Goal: Task Accomplishment & Management: Manage account settings

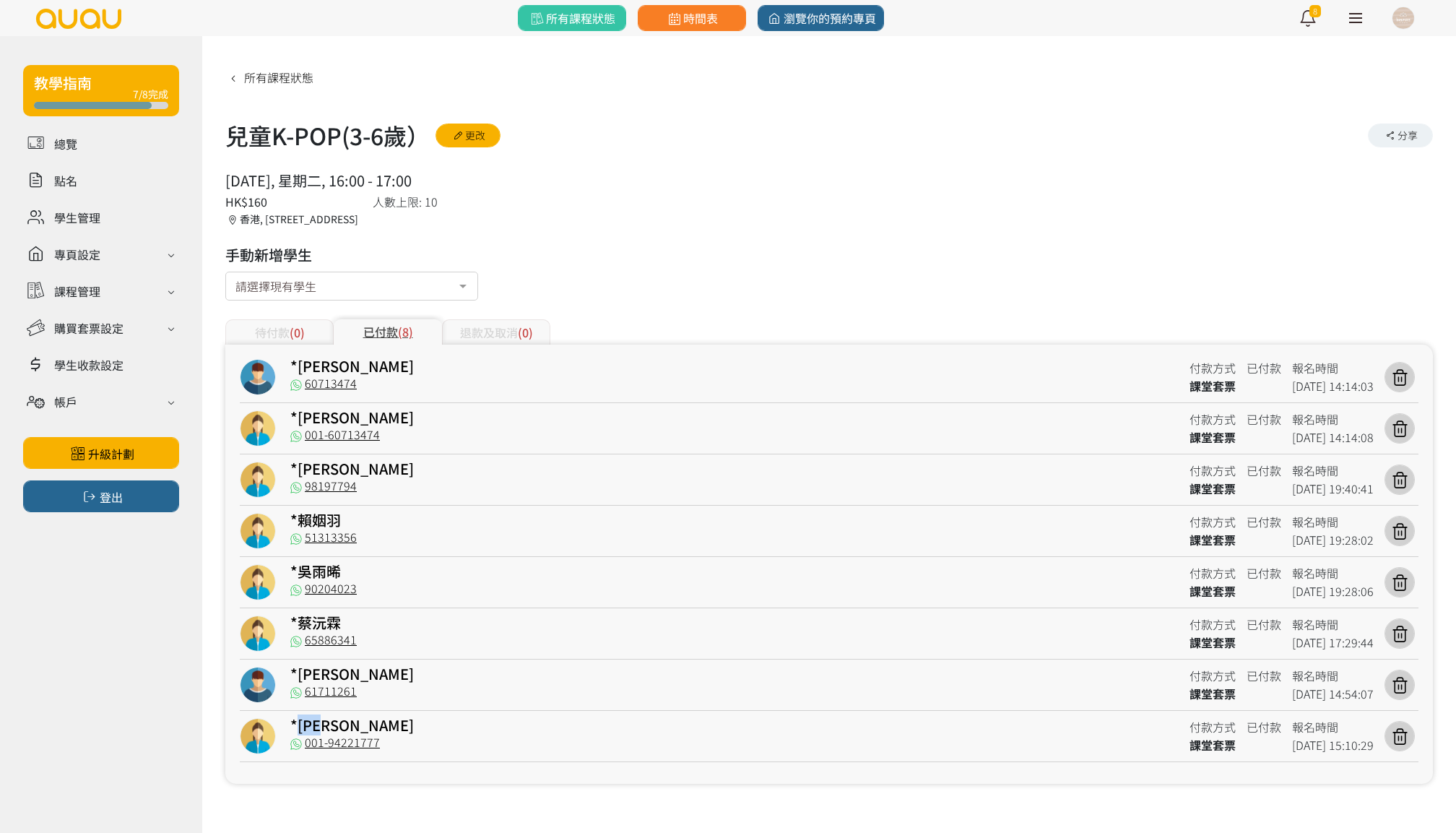
click at [723, 26] on link "時間表" at bounding box center [692, 18] width 108 height 26
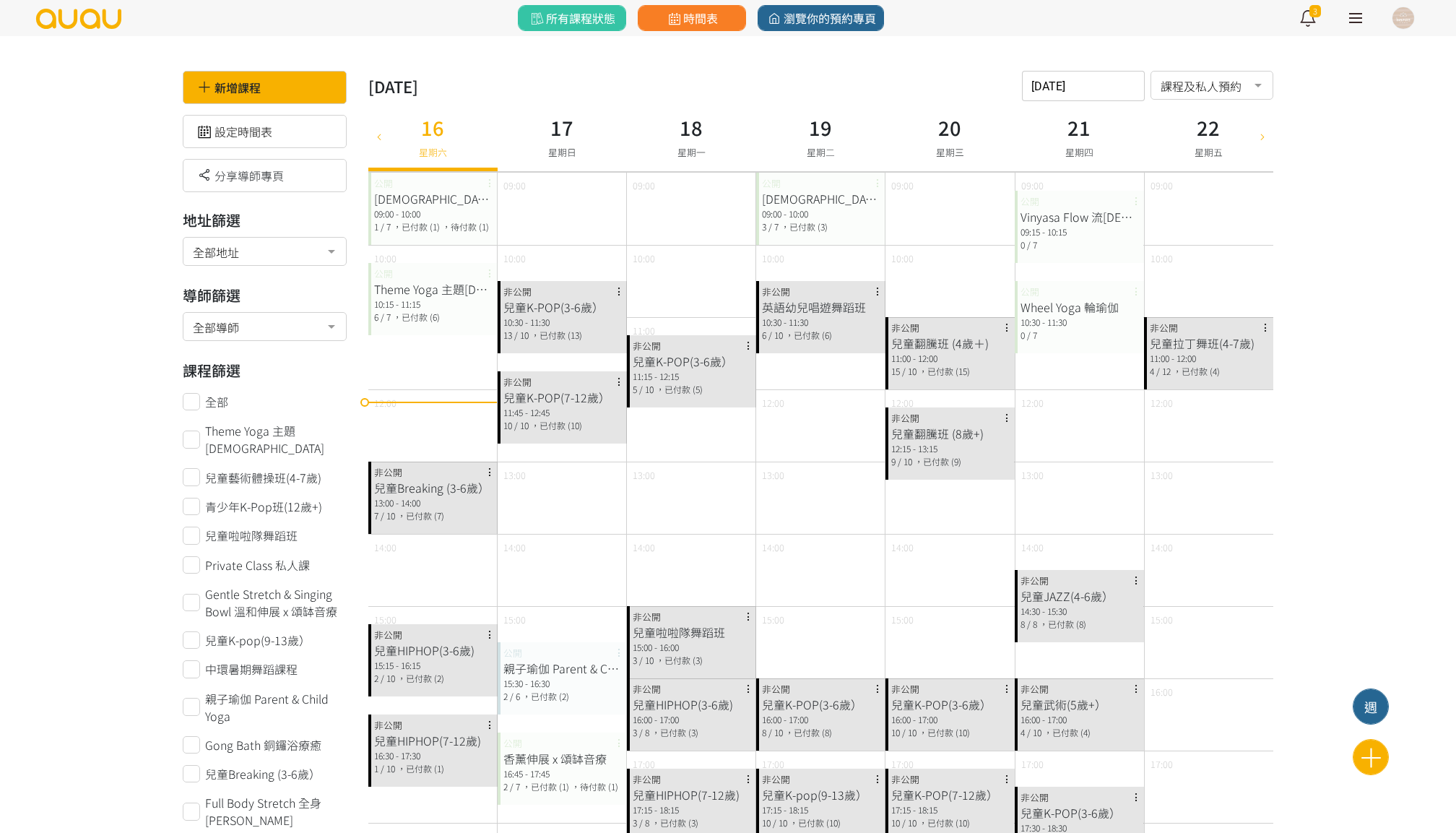
click at [1113, 79] on input "[DATE]" at bounding box center [1082, 86] width 122 height 30
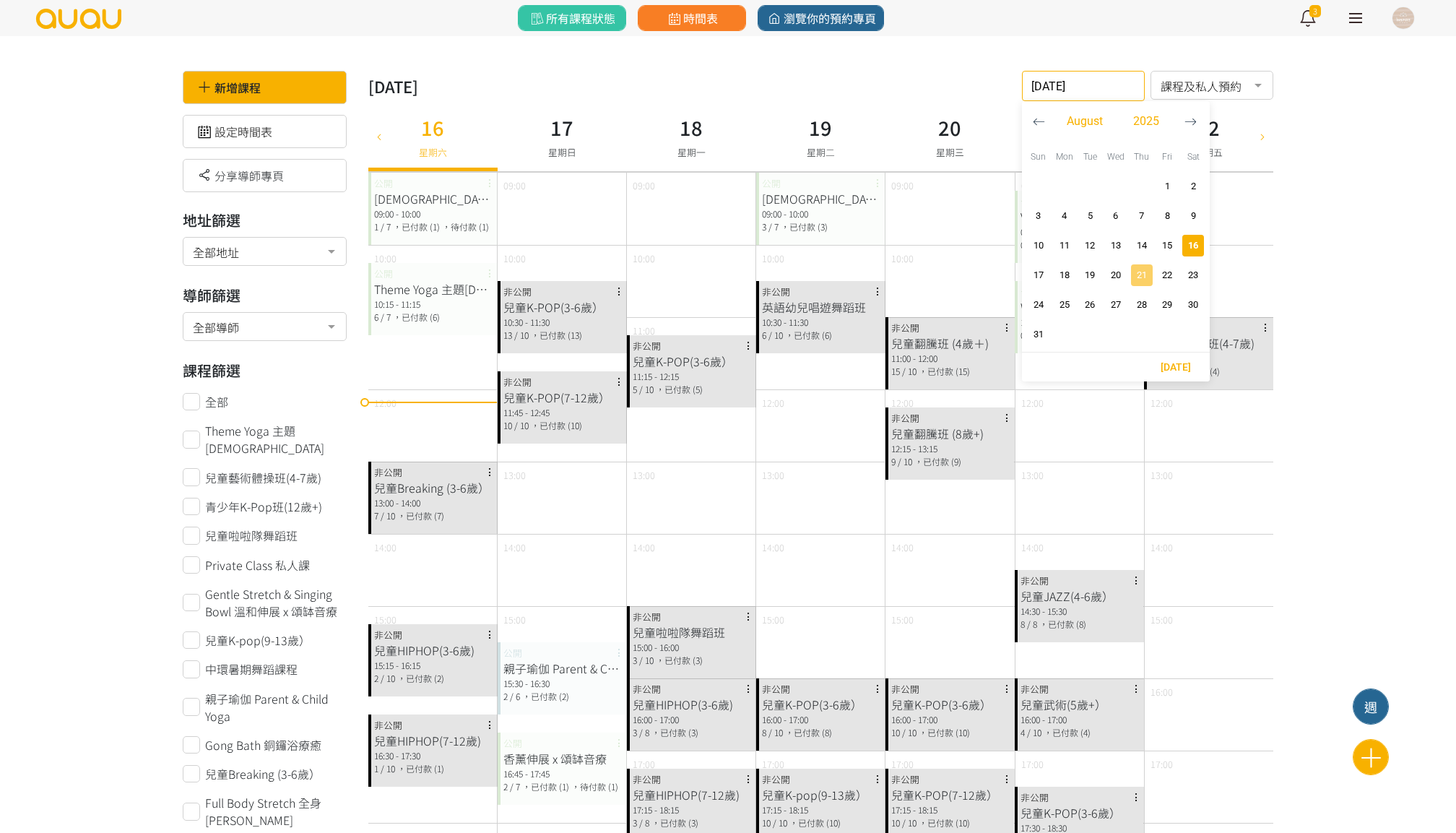
click at [1144, 278] on span "21" at bounding box center [1141, 275] width 18 height 14
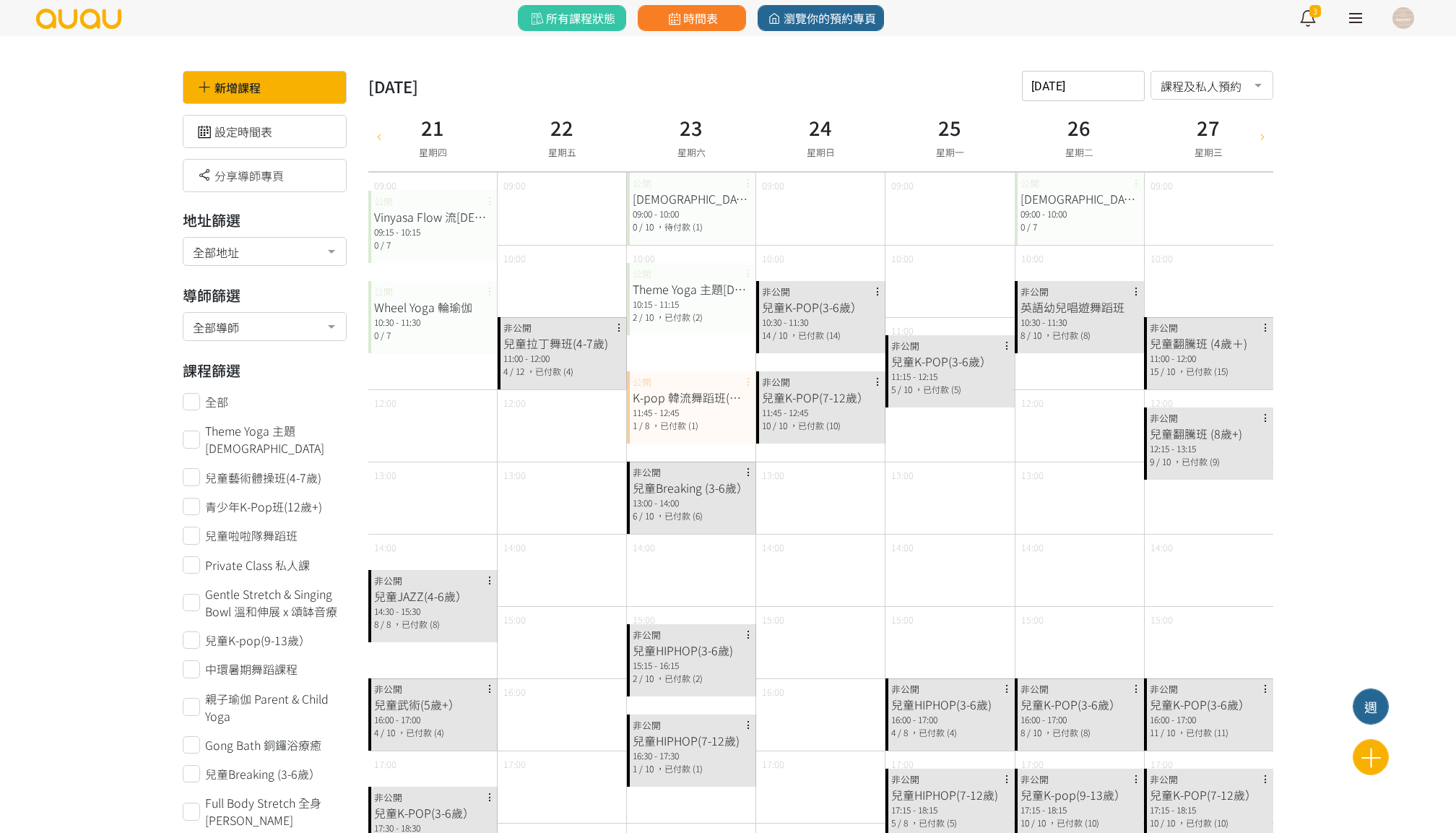
click at [1076, 93] on div "[DATE] 請選擇時間表日期 [DATE] Sun Mon Tue Wed Thu Fri Sat 1 2 3 4 5 6 7 8 9 10 11 12 1…" at bounding box center [1082, 86] width 122 height 30
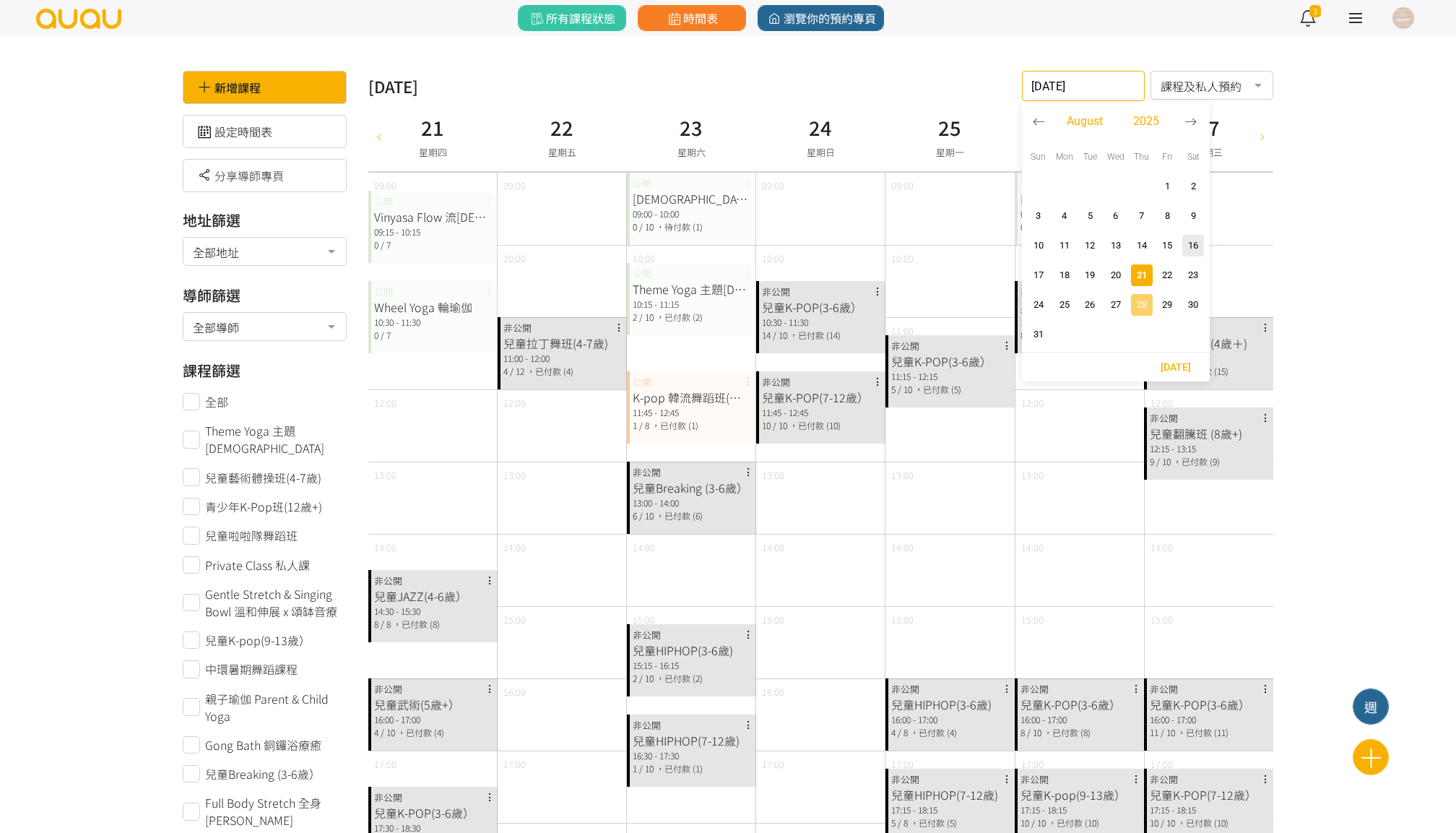
click at [1147, 298] on span "28" at bounding box center [1141, 304] width 18 height 14
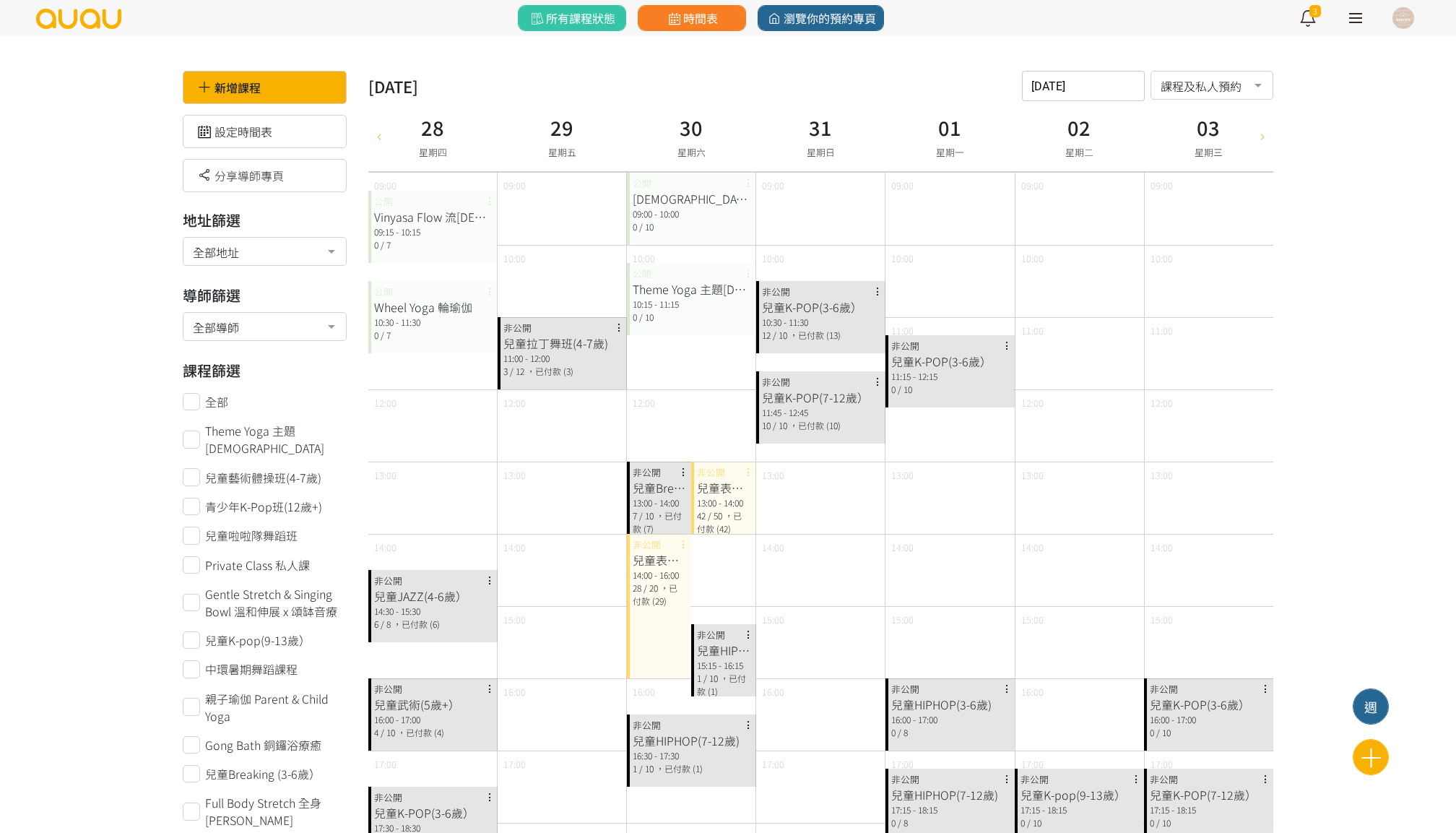
click at [1088, 98] on div "[DATE] 請選擇時間表日期 [DATE] Sun Mon Tue Wed Thu Fri Sat 1 2 3 4 5 6 7 8 9 10 11 12 1…" at bounding box center [1082, 86] width 122 height 30
click at [1138, 250] on span "14" at bounding box center [1141, 245] width 18 height 14
type input "[DATE]"
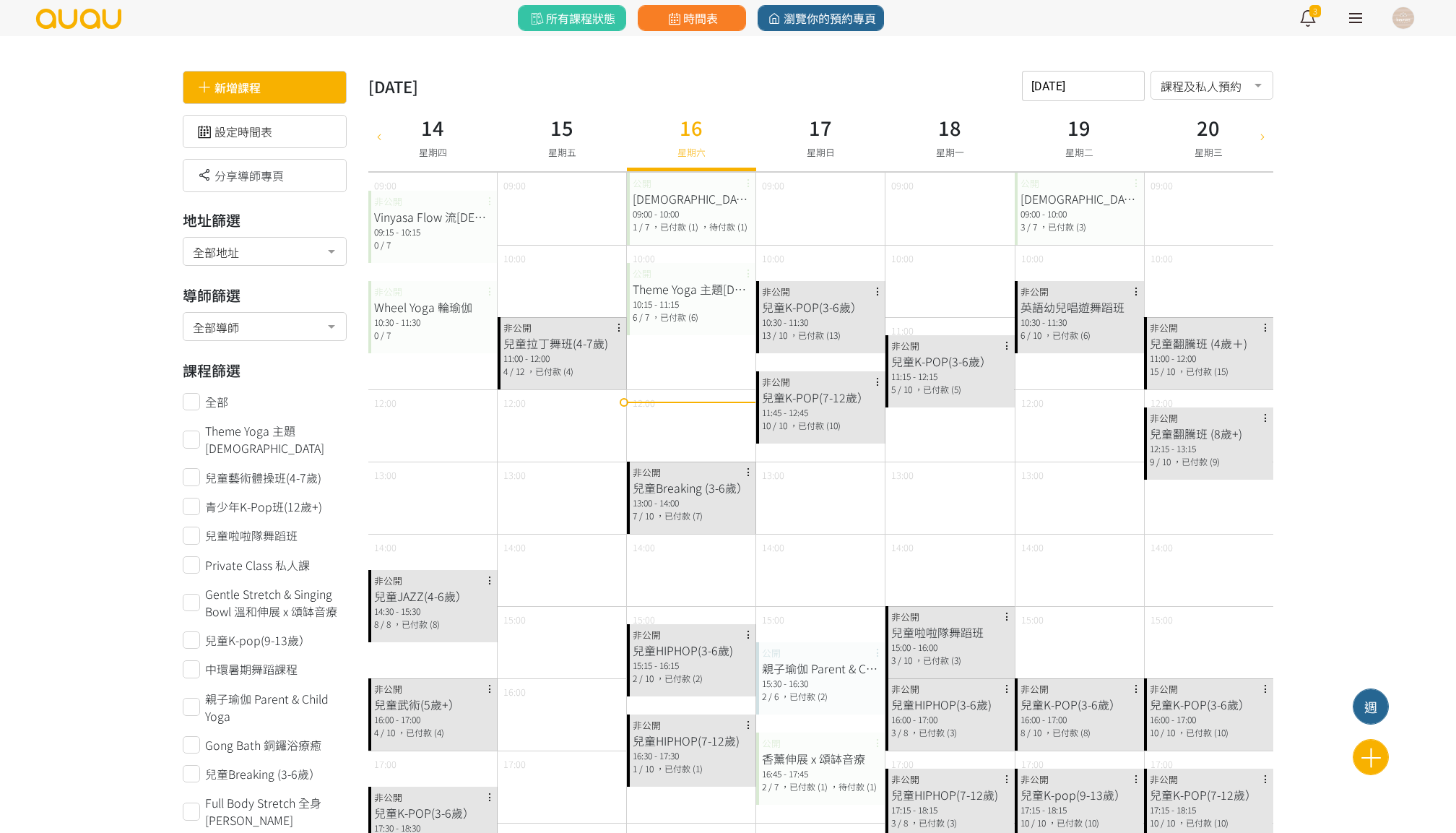
click at [313, 102] on div "新增課程" at bounding box center [264, 88] width 164 height 34
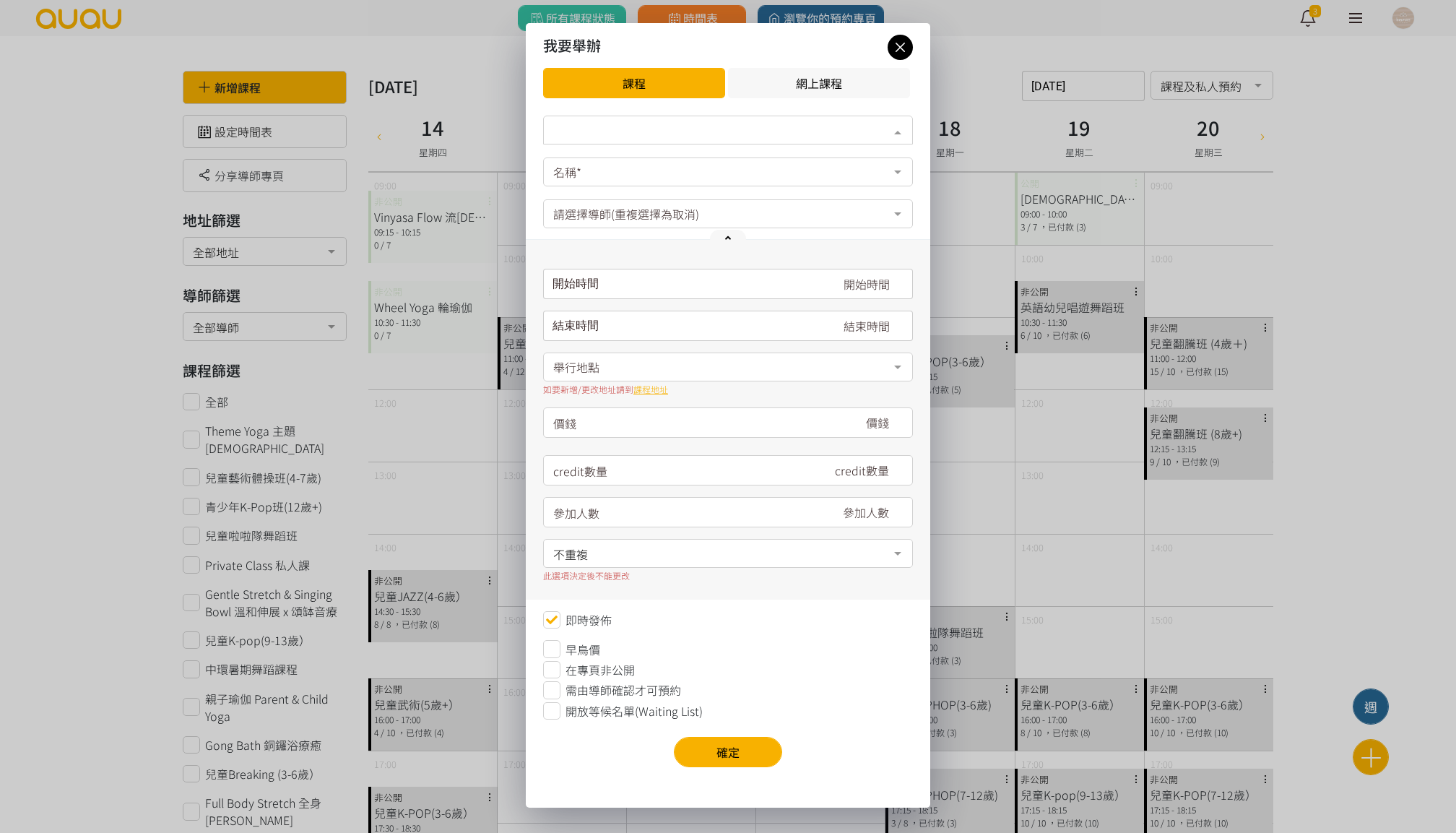
click at [656, 129] on div "類別*" at bounding box center [728, 130] width 370 height 29
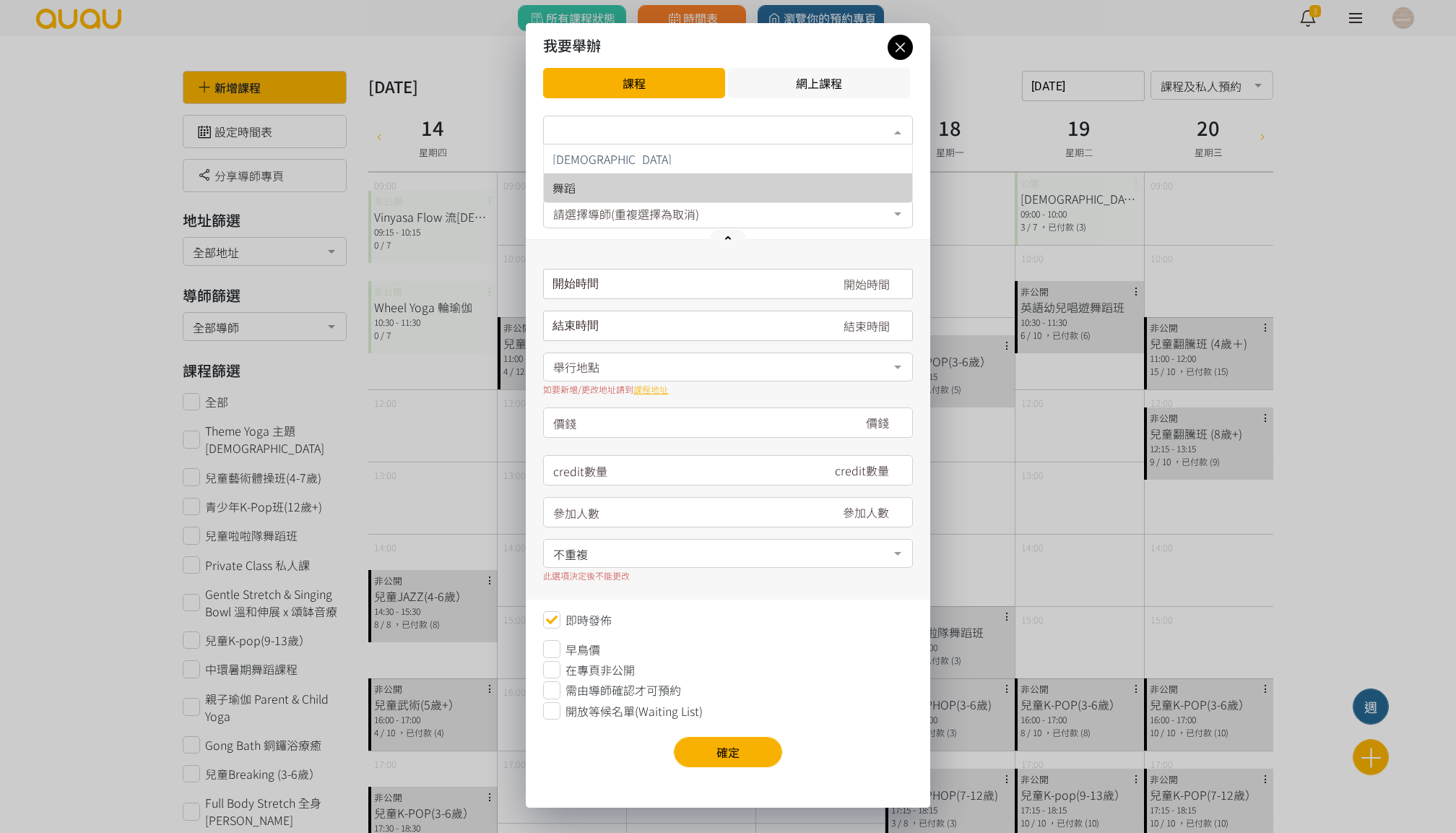
click at [650, 175] on span "舞蹈" at bounding box center [728, 187] width 368 height 29
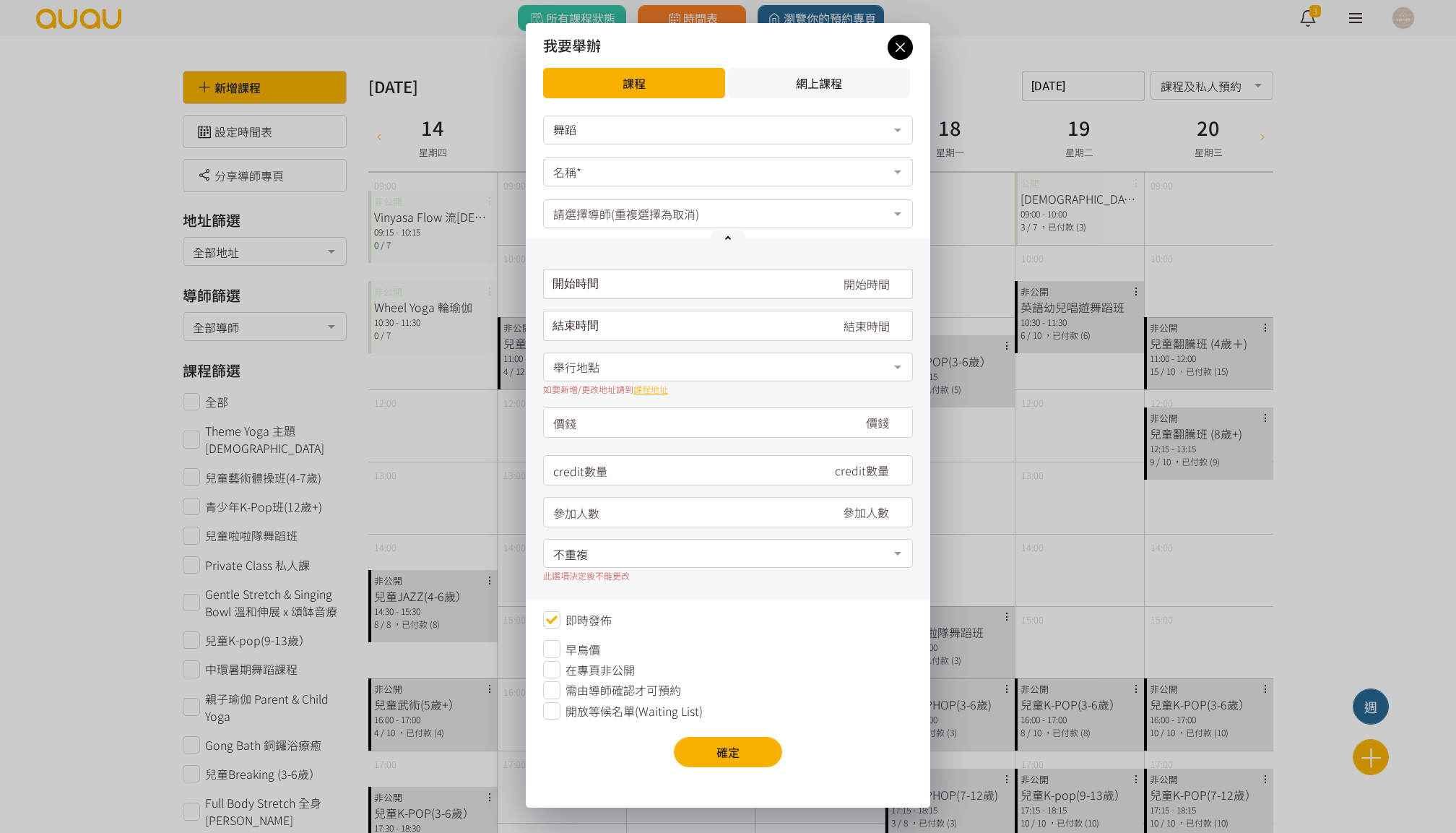
click at [650, 175] on div "名稱*" at bounding box center [728, 171] width 370 height 29
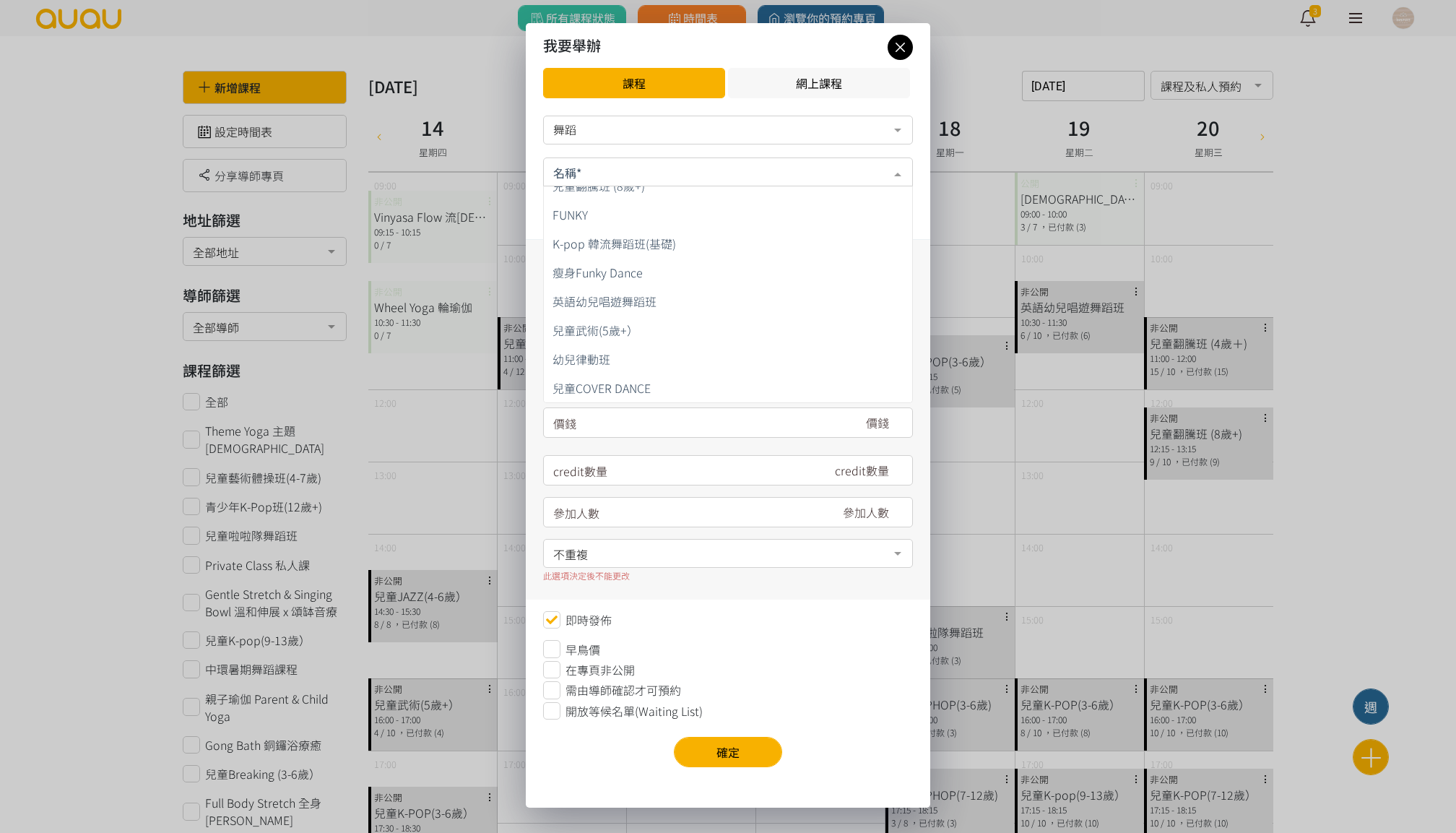
scroll to position [363, 0]
click at [659, 243] on span "K-pop 韓流舞蹈班(基礎)" at bounding box center [614, 242] width 123 height 18
type input "180"
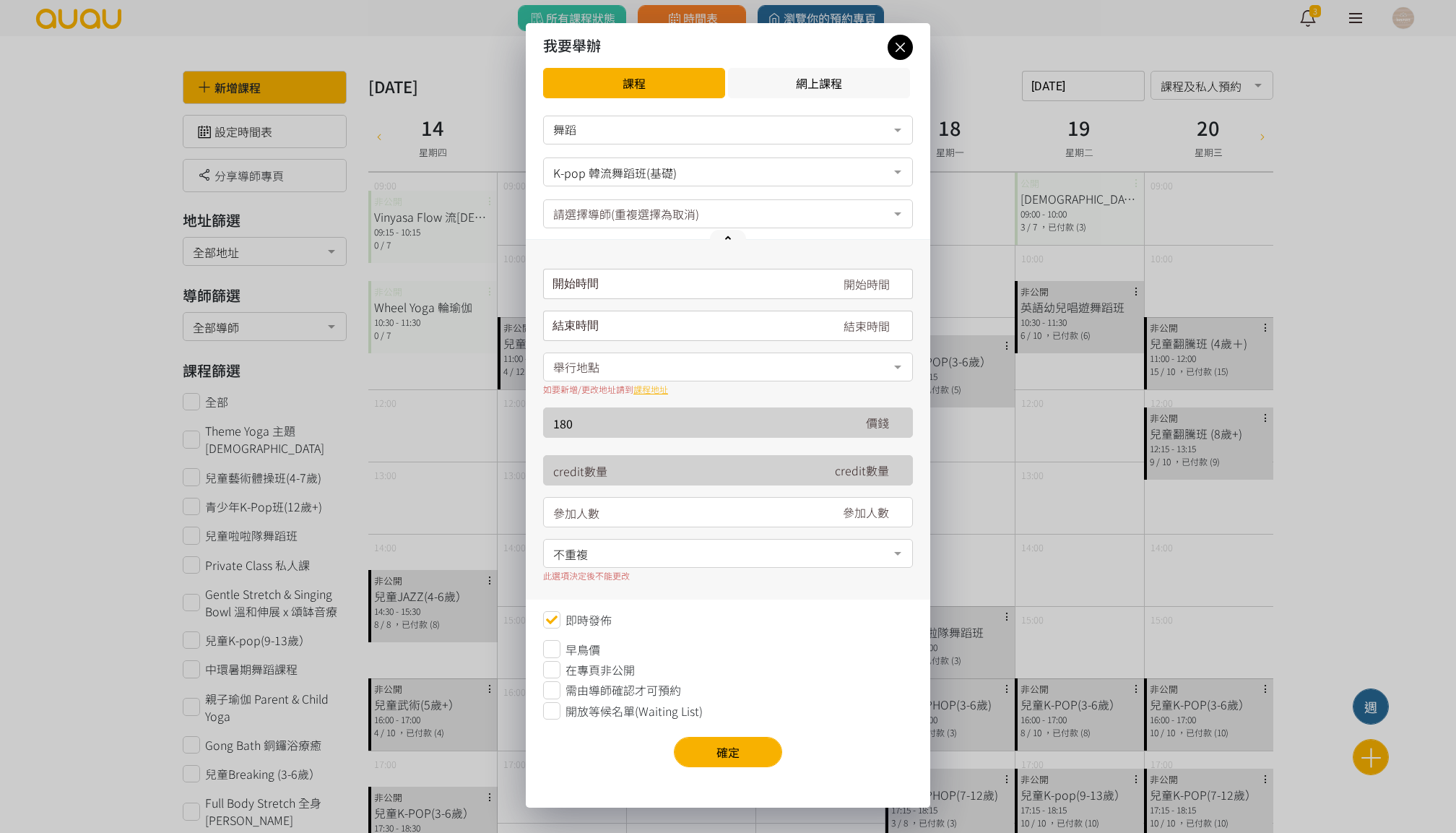
click at [619, 290] on div "開始時間 [DATE] Sun Mon Tue Wed Thu Fri Sat 1 2 3 4 5 6 7 8 9 10 11 12 13 14 15 16 …" at bounding box center [728, 283] width 370 height 30
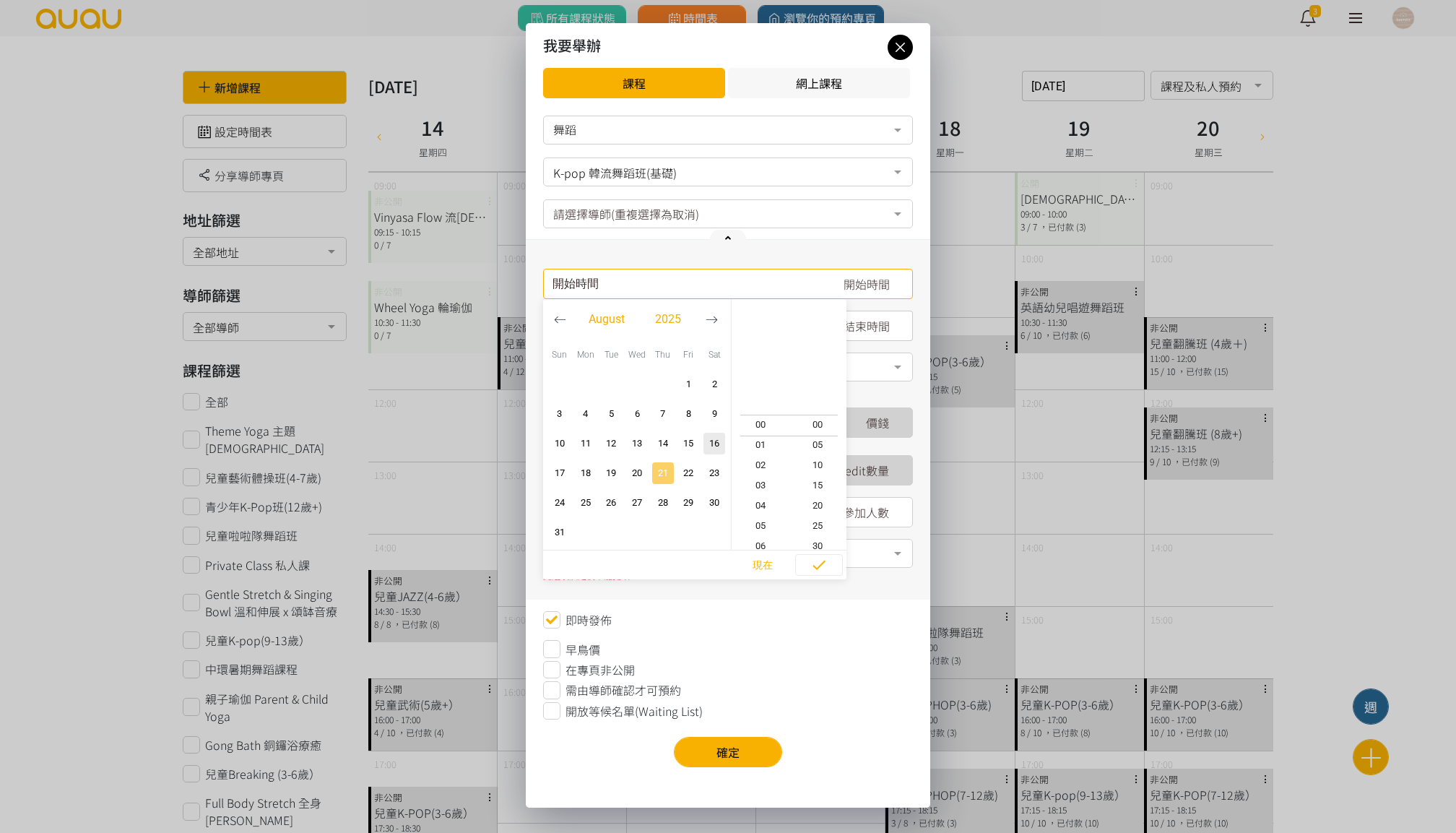
click at [659, 472] on span "21" at bounding box center [663, 472] width 18 height 14
type input "[DATE] 12:15"
type input "[DATE] 13:15"
type input "[DATE] 16:15"
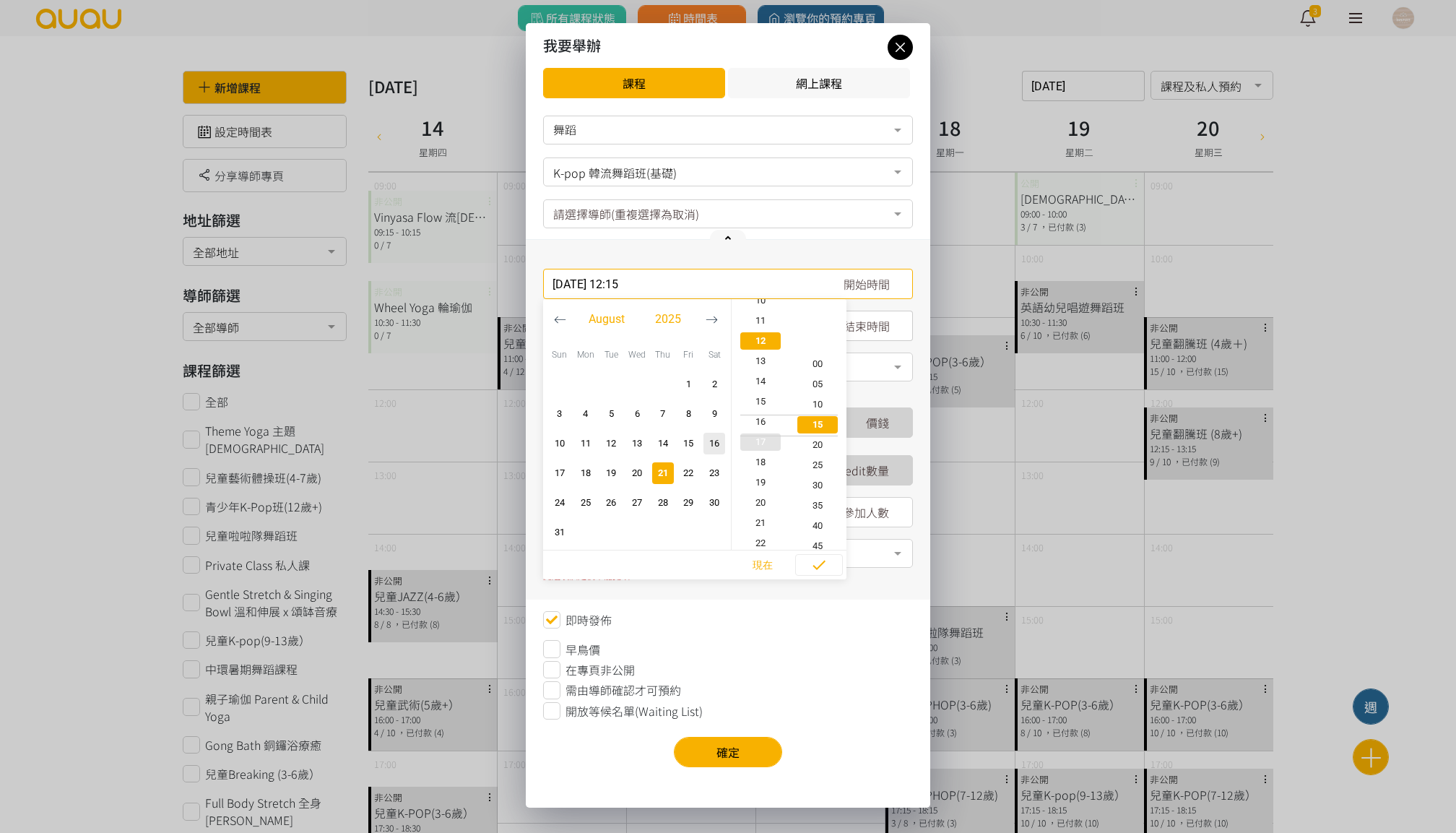
type input "[DATE] 17:15"
click at [764, 487] on span "19" at bounding box center [761, 484] width 58 height 14
type input "[DATE] 19:15"
type input "[DATE] 20:15"
click at [807, 486] on span "30" at bounding box center [818, 484] width 58 height 14
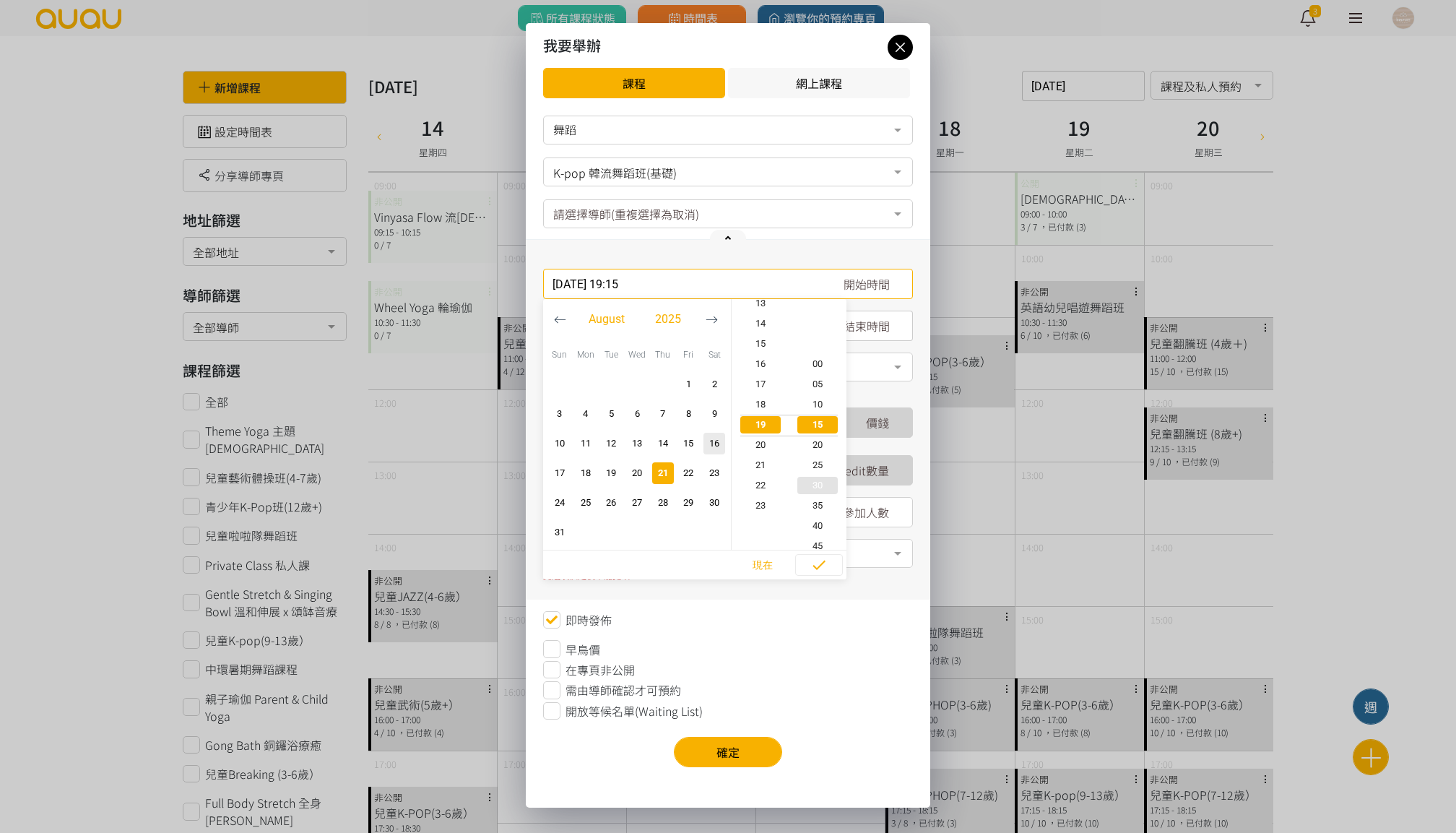
type input "[DATE] 19:30"
type input "[DATE] 20:30"
click at [818, 562] on icon "button" at bounding box center [819, 565] width 18 height 18
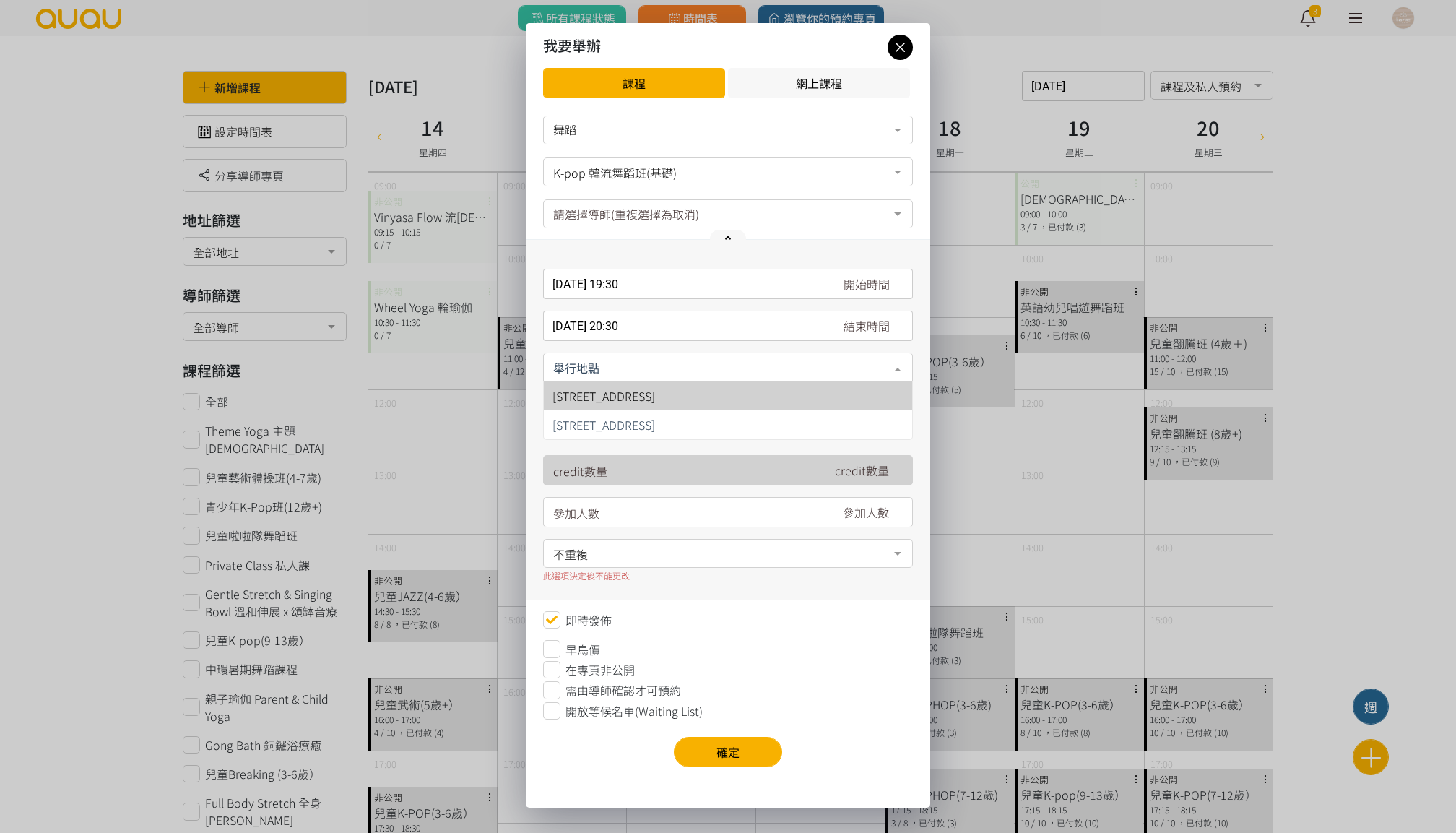
click at [643, 373] on div at bounding box center [728, 366] width 370 height 29
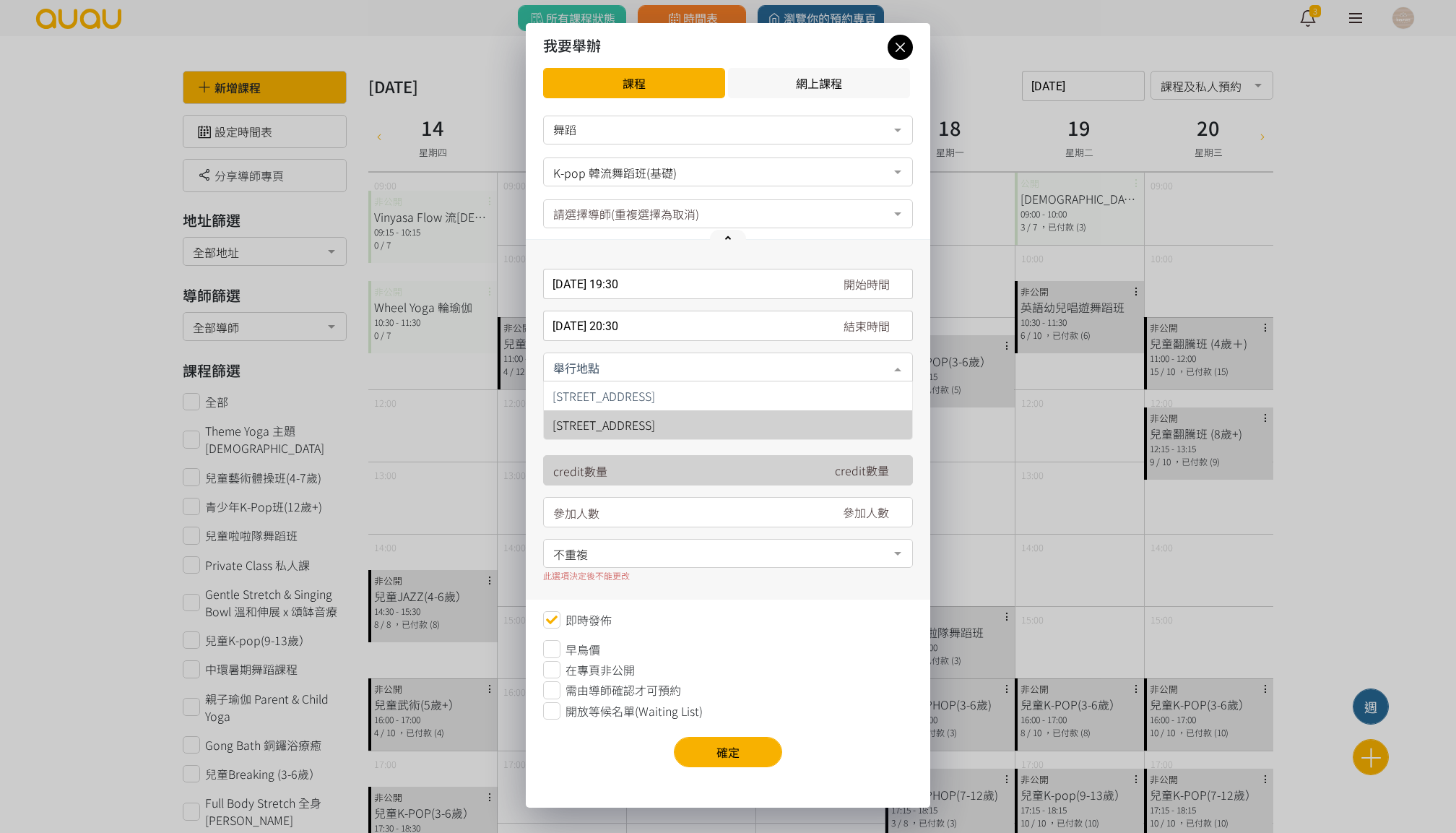
click at [624, 414] on span "[STREET_ADDRESS]" at bounding box center [728, 424] width 368 height 29
click at [619, 518] on input "number" at bounding box center [684, 512] width 262 height 30
type input "1"
type input "8"
click at [634, 550] on span "不重複" at bounding box center [728, 552] width 350 height 18
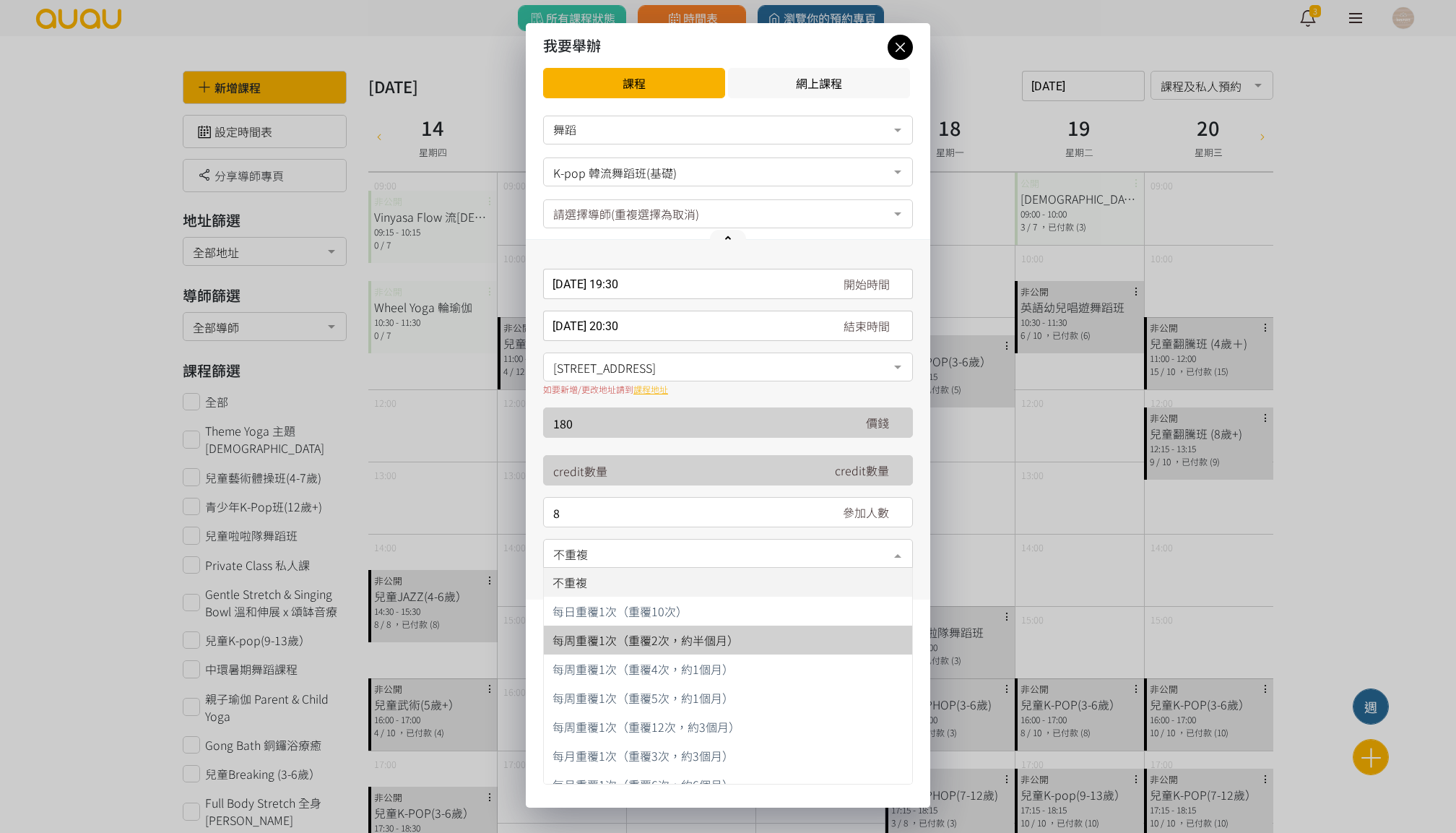
click at [676, 644] on span "每周重覆1次（重覆2次，約半個月）" at bounding box center [645, 639] width 186 height 18
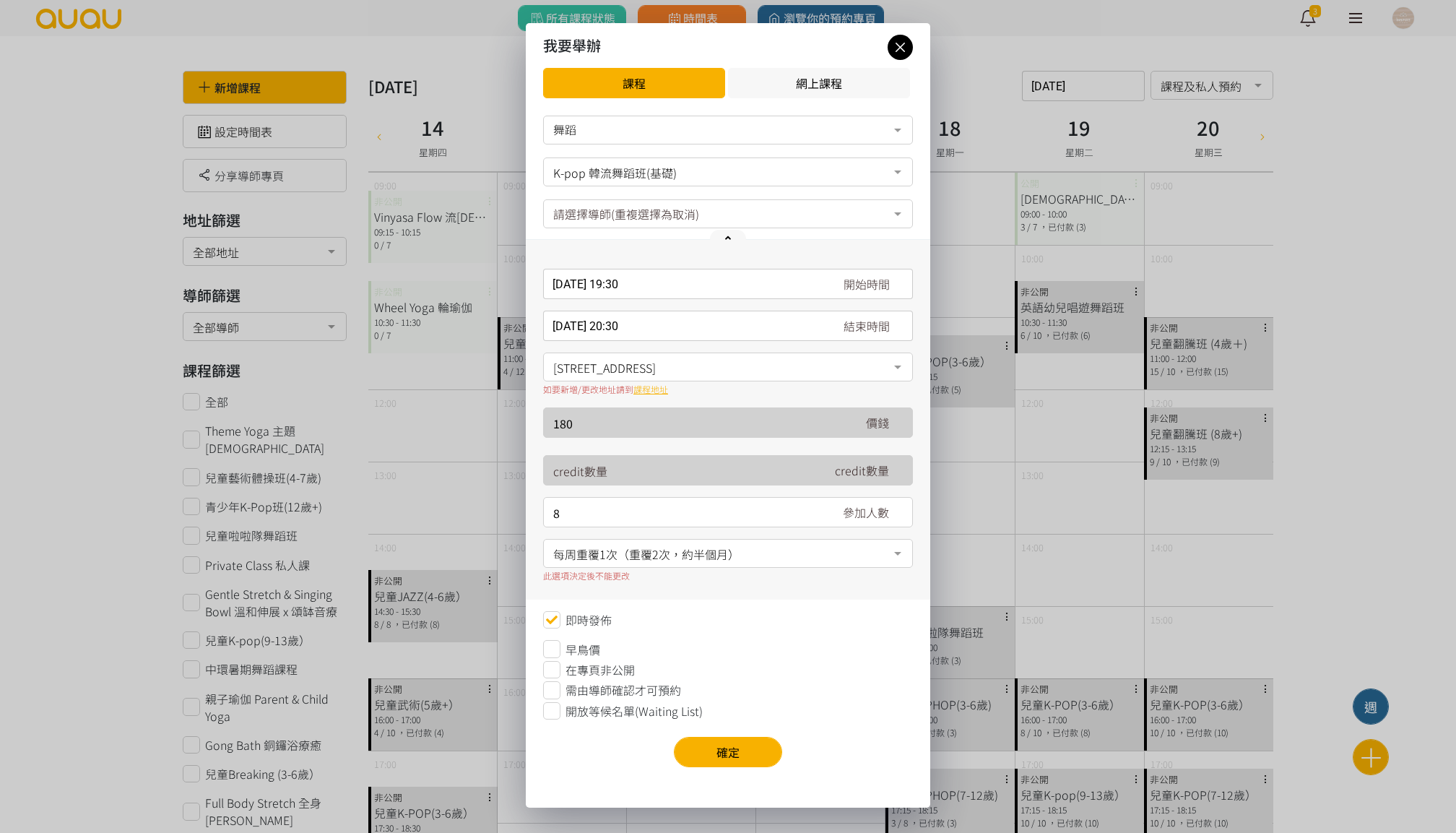
scroll to position [2, 0]
click at [596, 716] on span "開放等候名單(Waiting List)" at bounding box center [634, 711] width 137 height 18
click at [703, 747] on button "確定" at bounding box center [728, 752] width 108 height 30
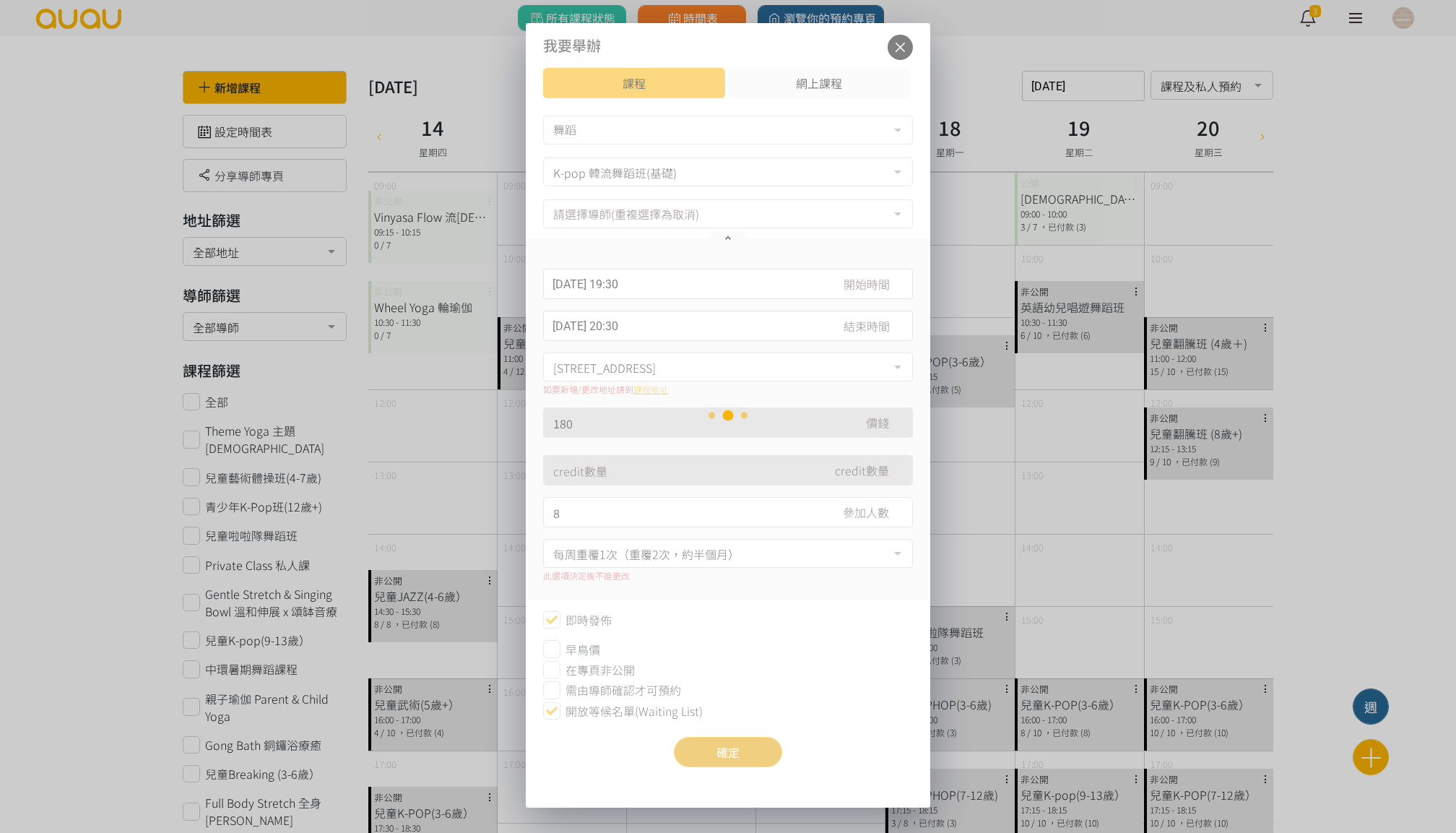
scroll to position [0, 0]
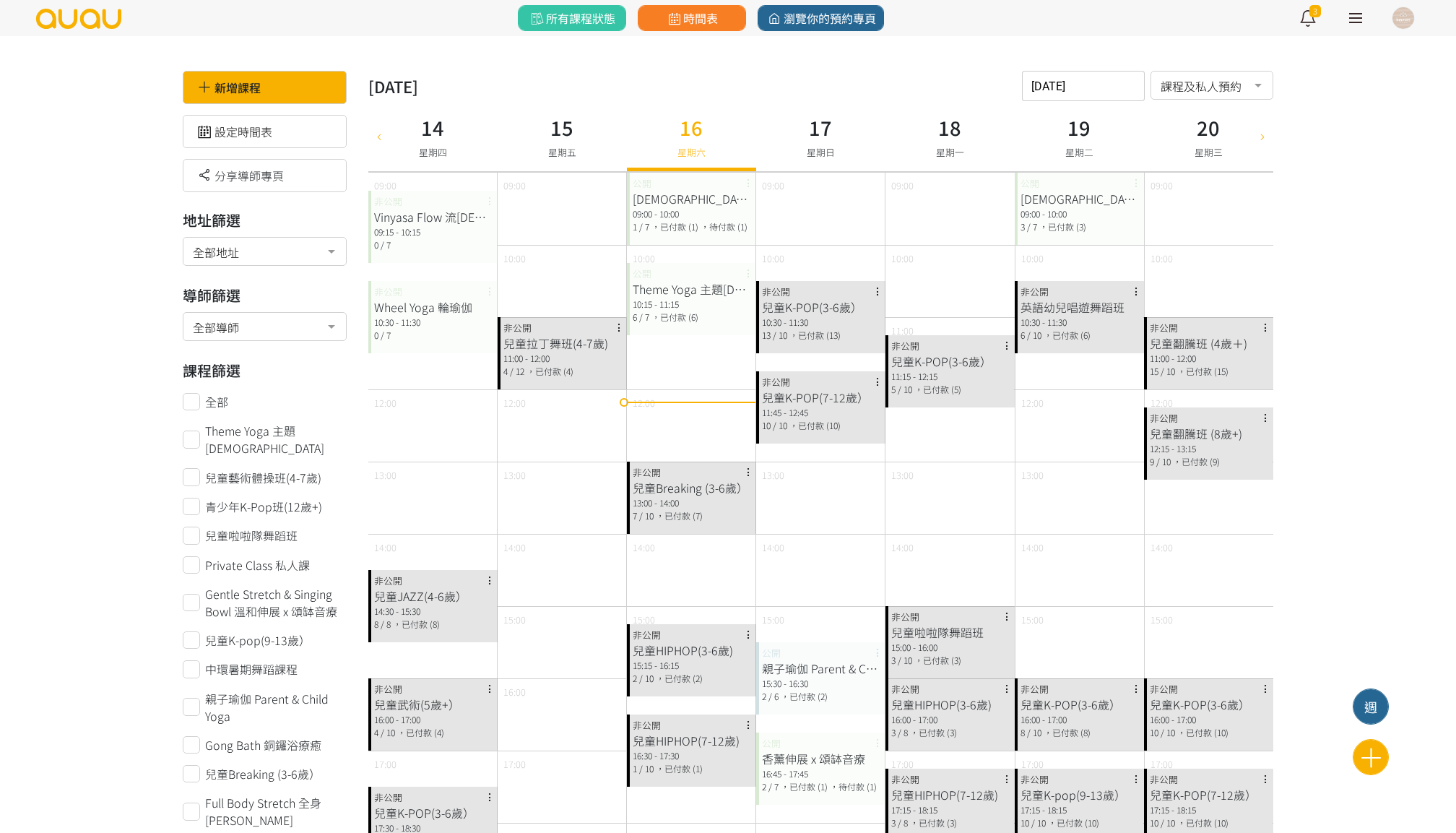
click at [1113, 87] on div "[DATE] 請選擇時間表日期 [DATE] Sun Mon Tue Wed Thu Fri Sat 1 2 3 4 5 6 7 8 9 10 11 12 1…" at bounding box center [1082, 86] width 122 height 30
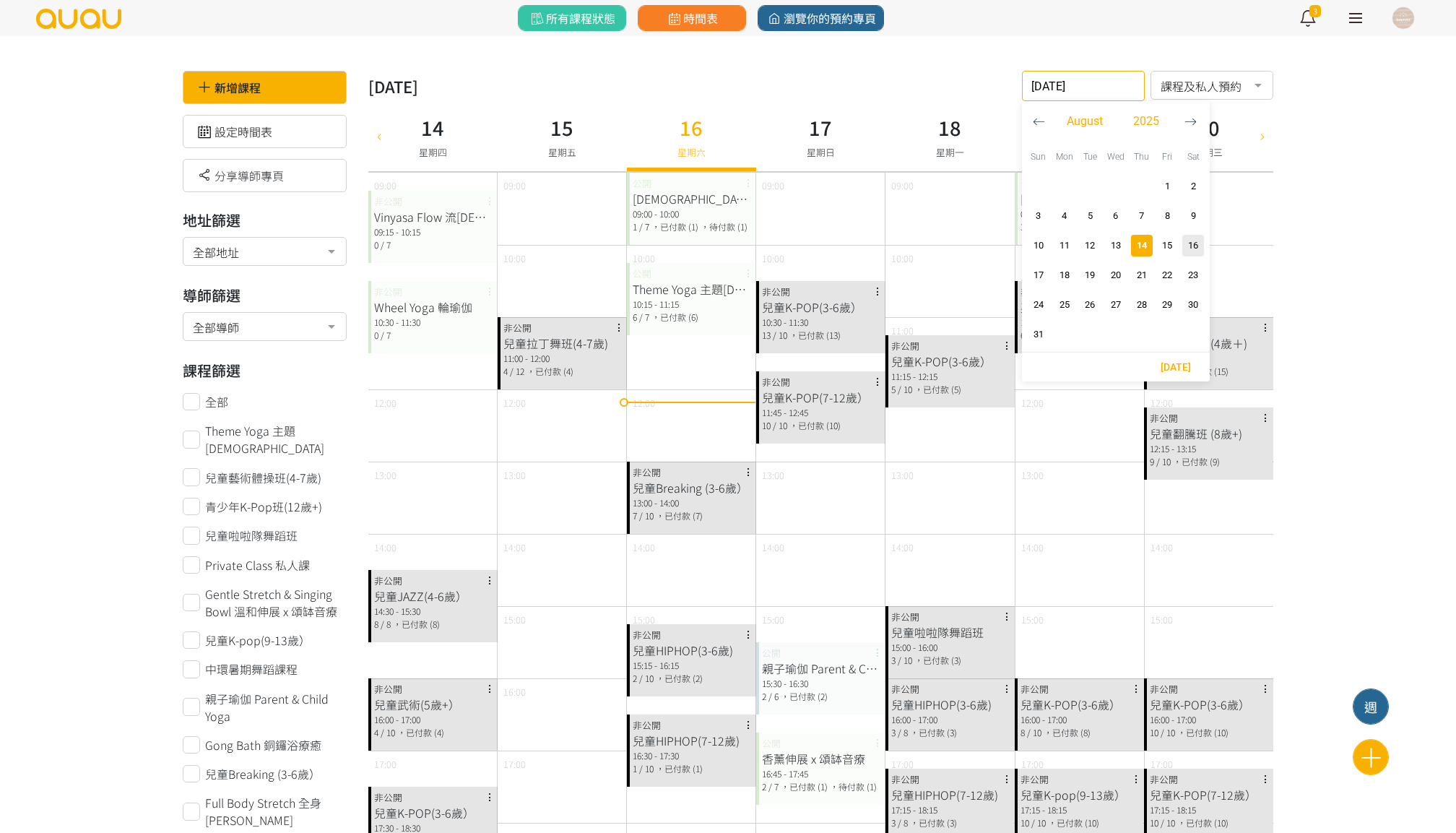
click at [1145, 243] on span "14" at bounding box center [1141, 245] width 18 height 14
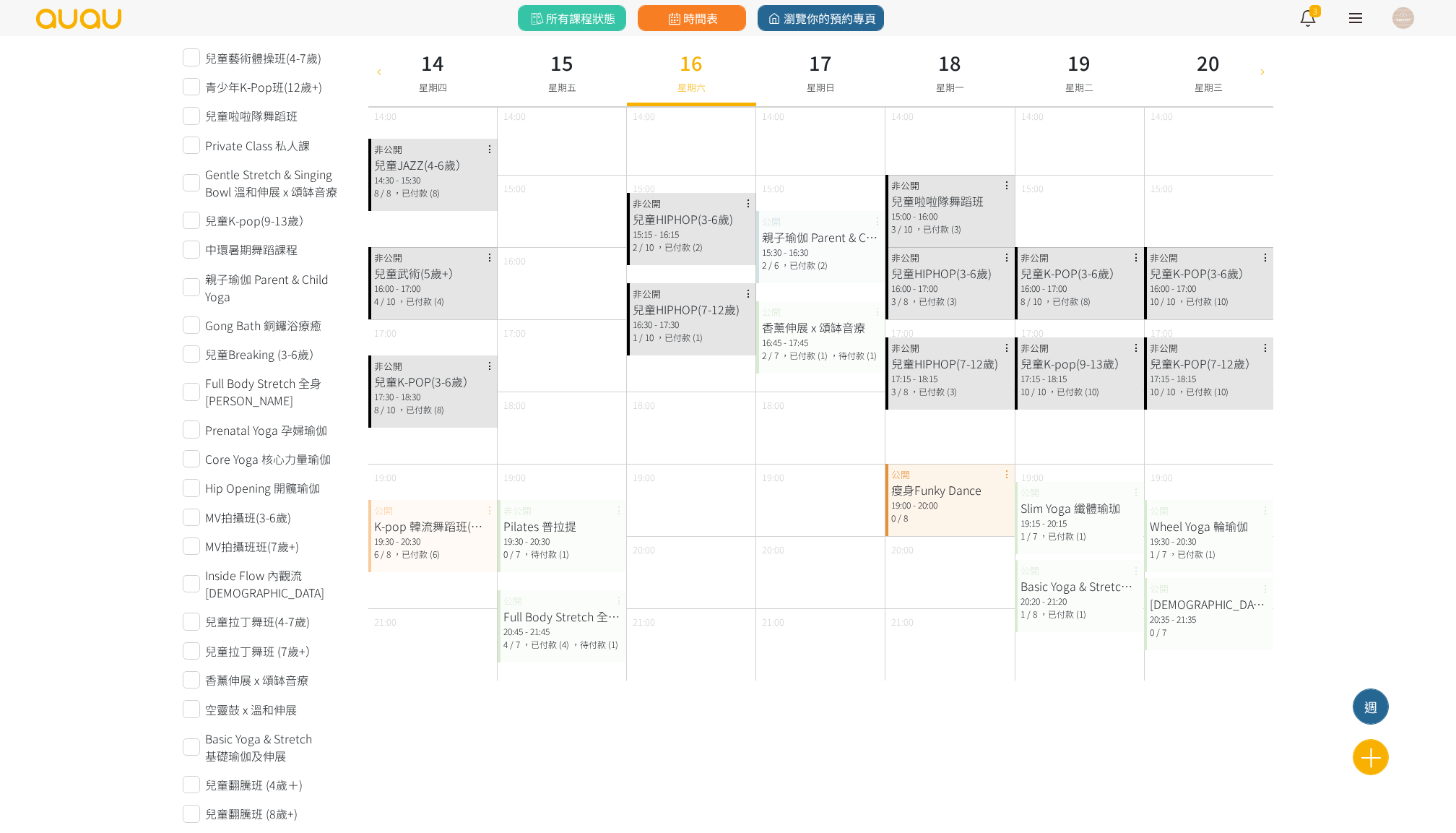
scroll to position [437, 0]
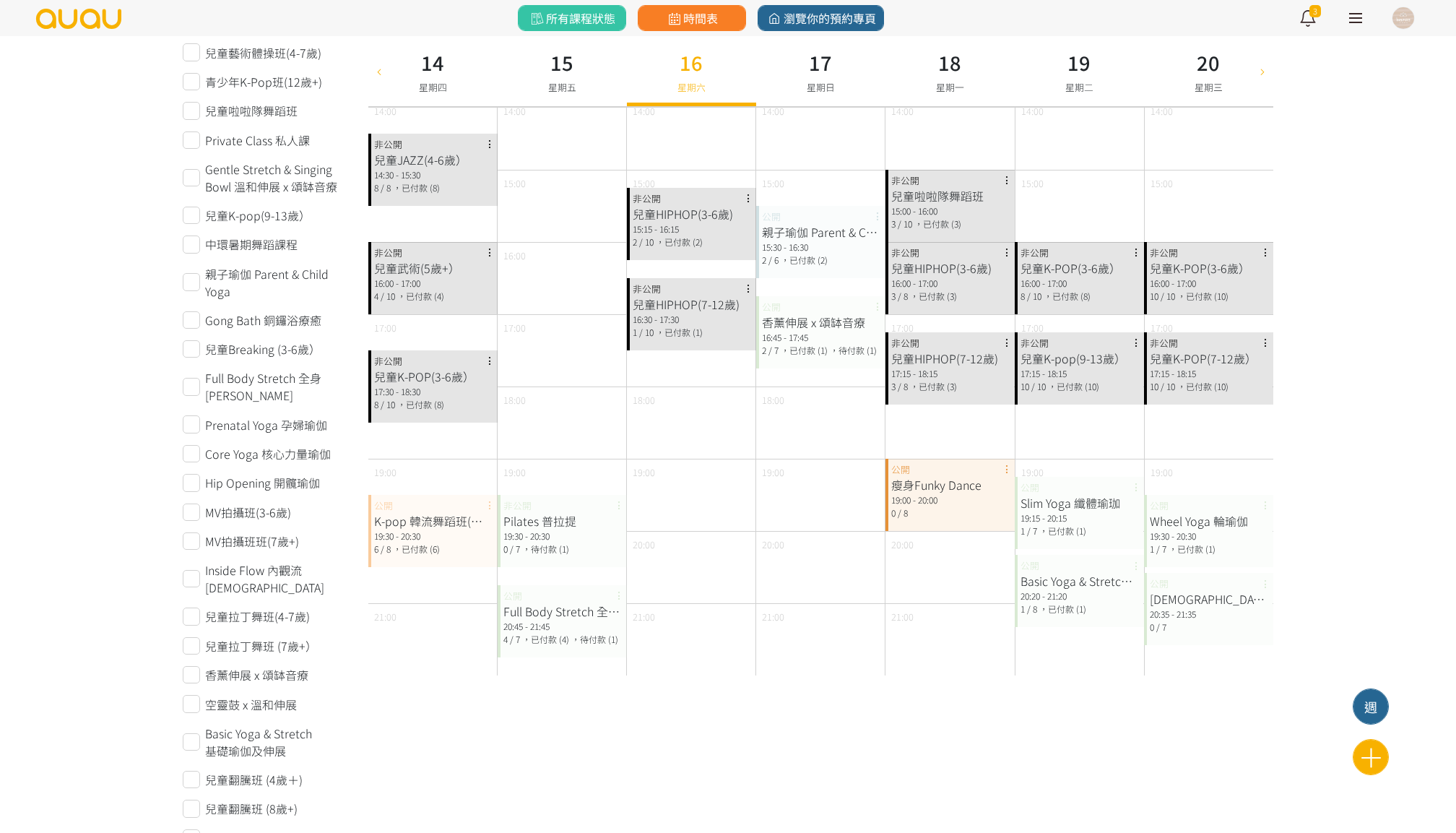
click at [443, 522] on div "K-pop 韓流舞蹈班(基礎)" at bounding box center [433, 521] width 118 height 18
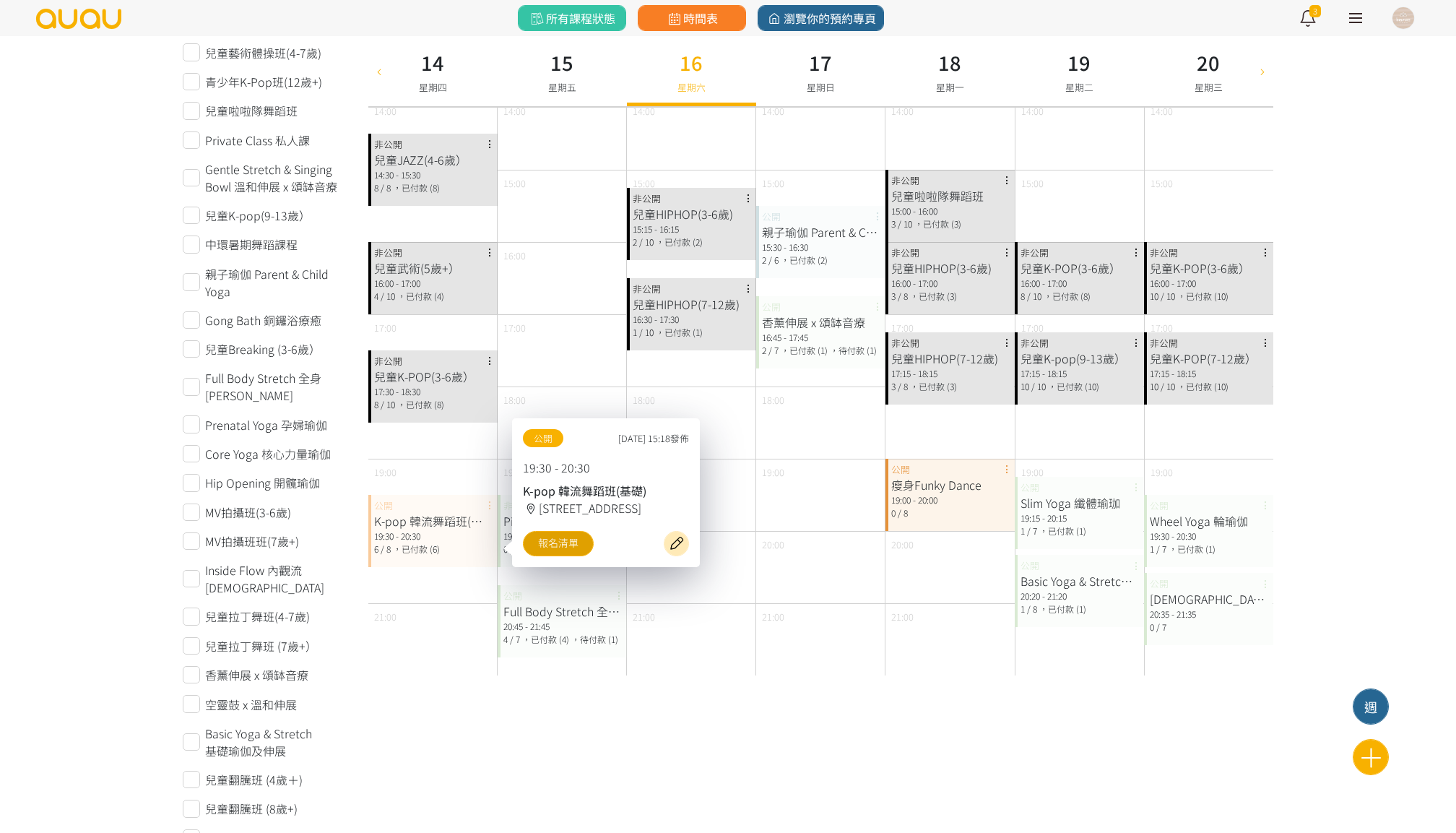
click at [555, 535] on link "報名清單" at bounding box center [558, 543] width 71 height 25
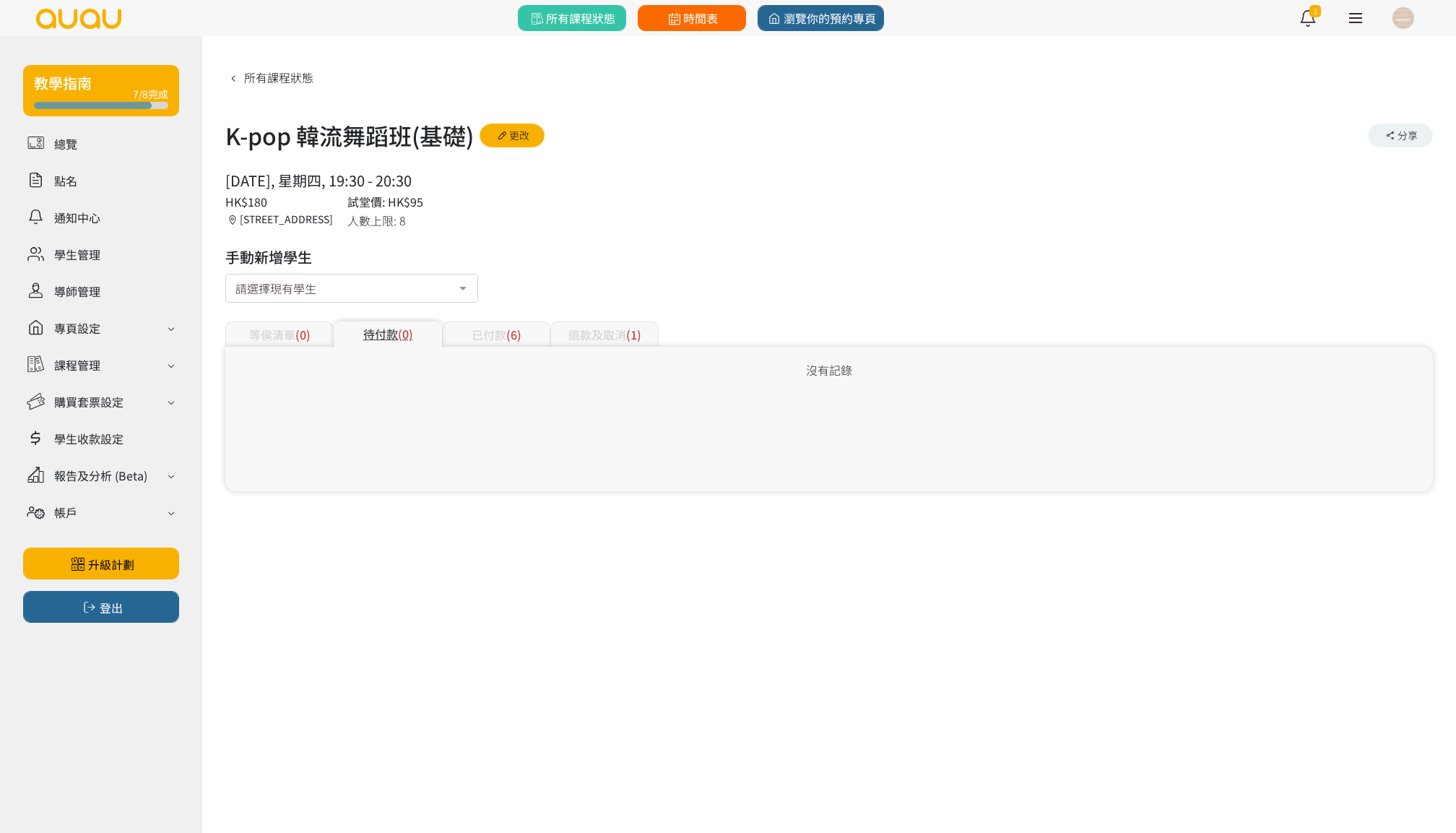
click at [720, 8] on link "時間表" at bounding box center [692, 18] width 108 height 26
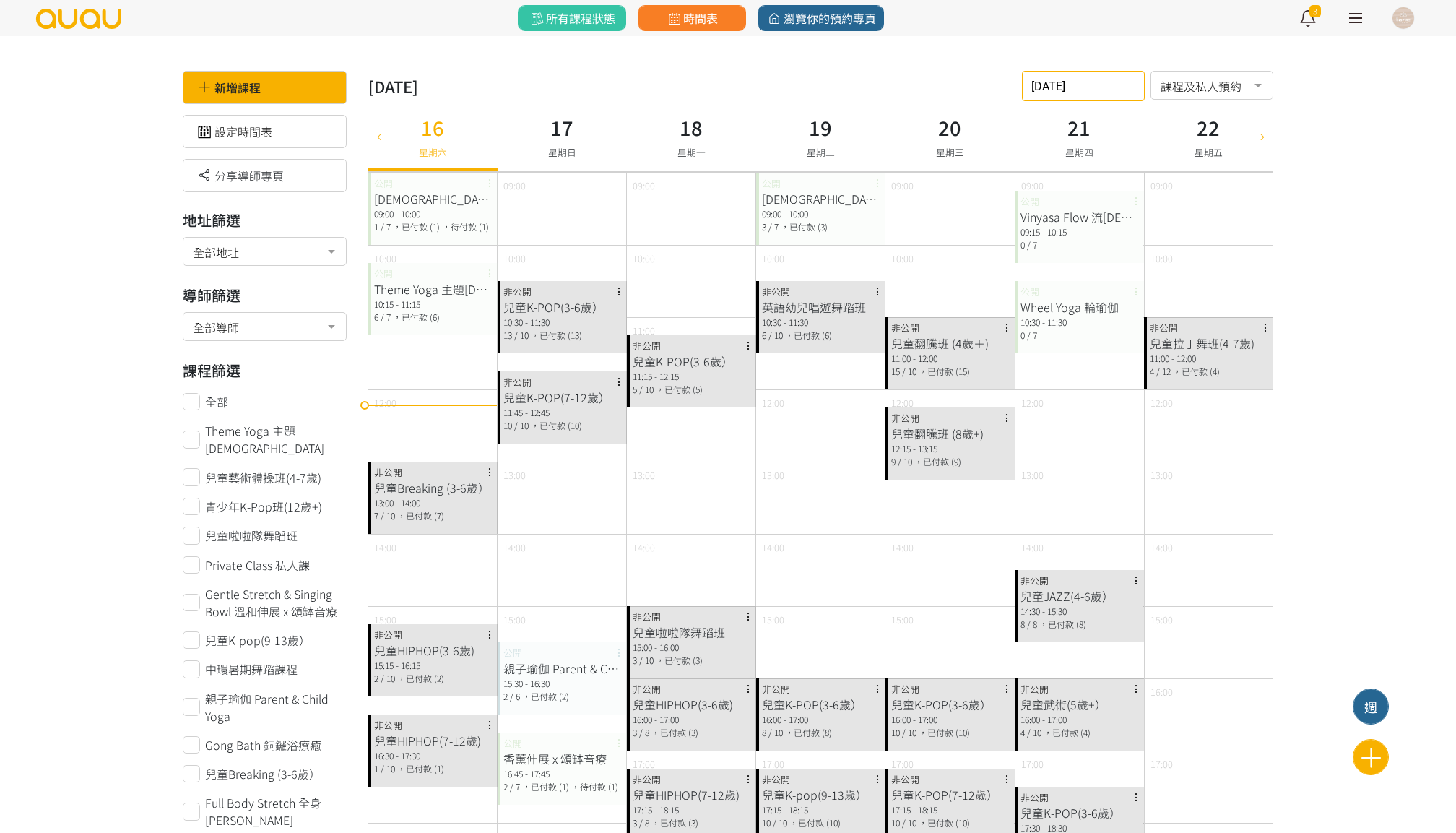
click at [1072, 88] on div "2025-08-16 請選擇時間表日期 August 2025 Sun Mon Tue Wed Thu Fri Sat 1 2 3 4 5 6 7 8 9 1…" at bounding box center [1082, 86] width 122 height 30
click at [1134, 275] on span "21" at bounding box center [1141, 275] width 18 height 14
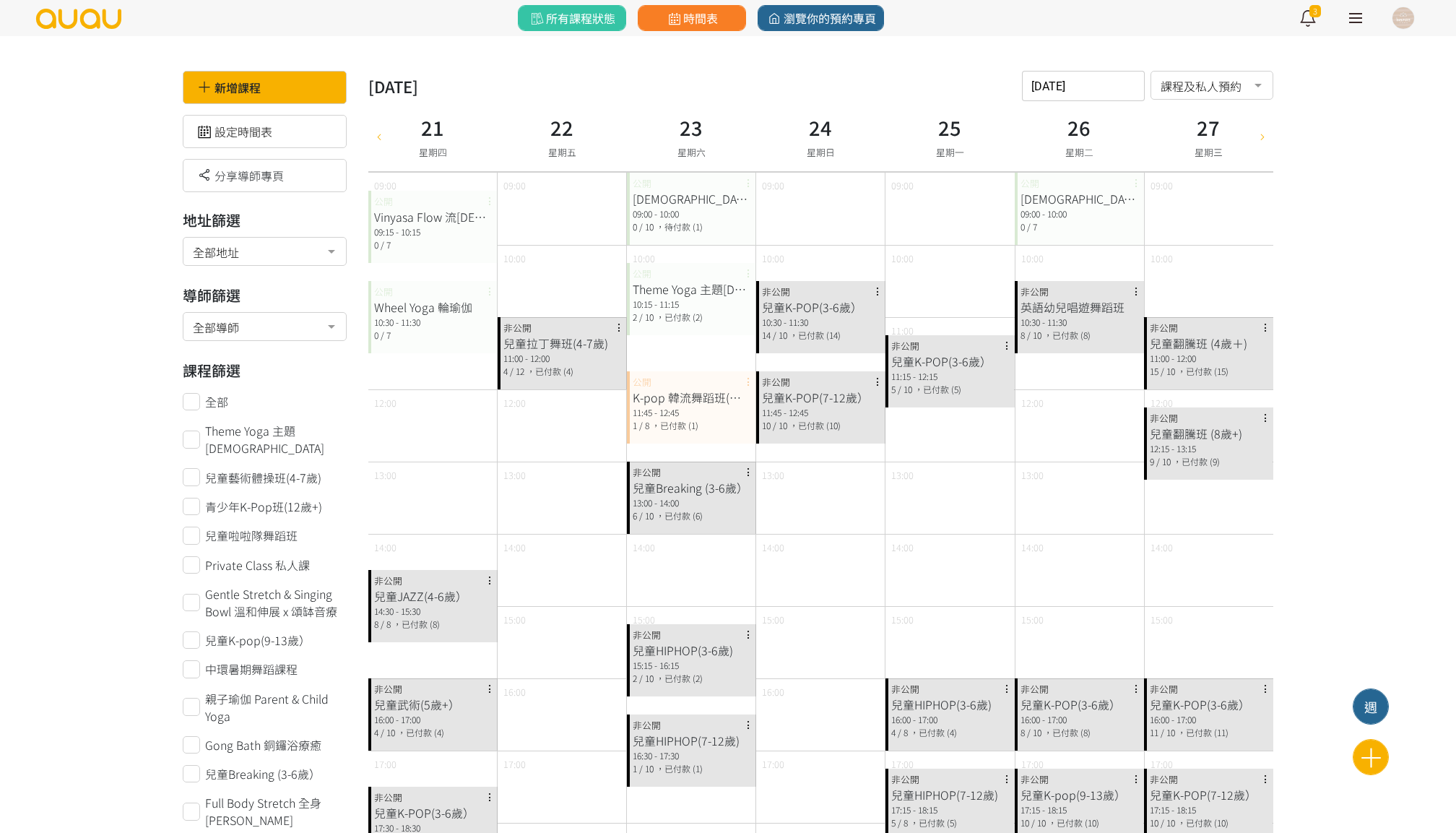
click at [1100, 79] on input "[DATE]" at bounding box center [1082, 86] width 122 height 30
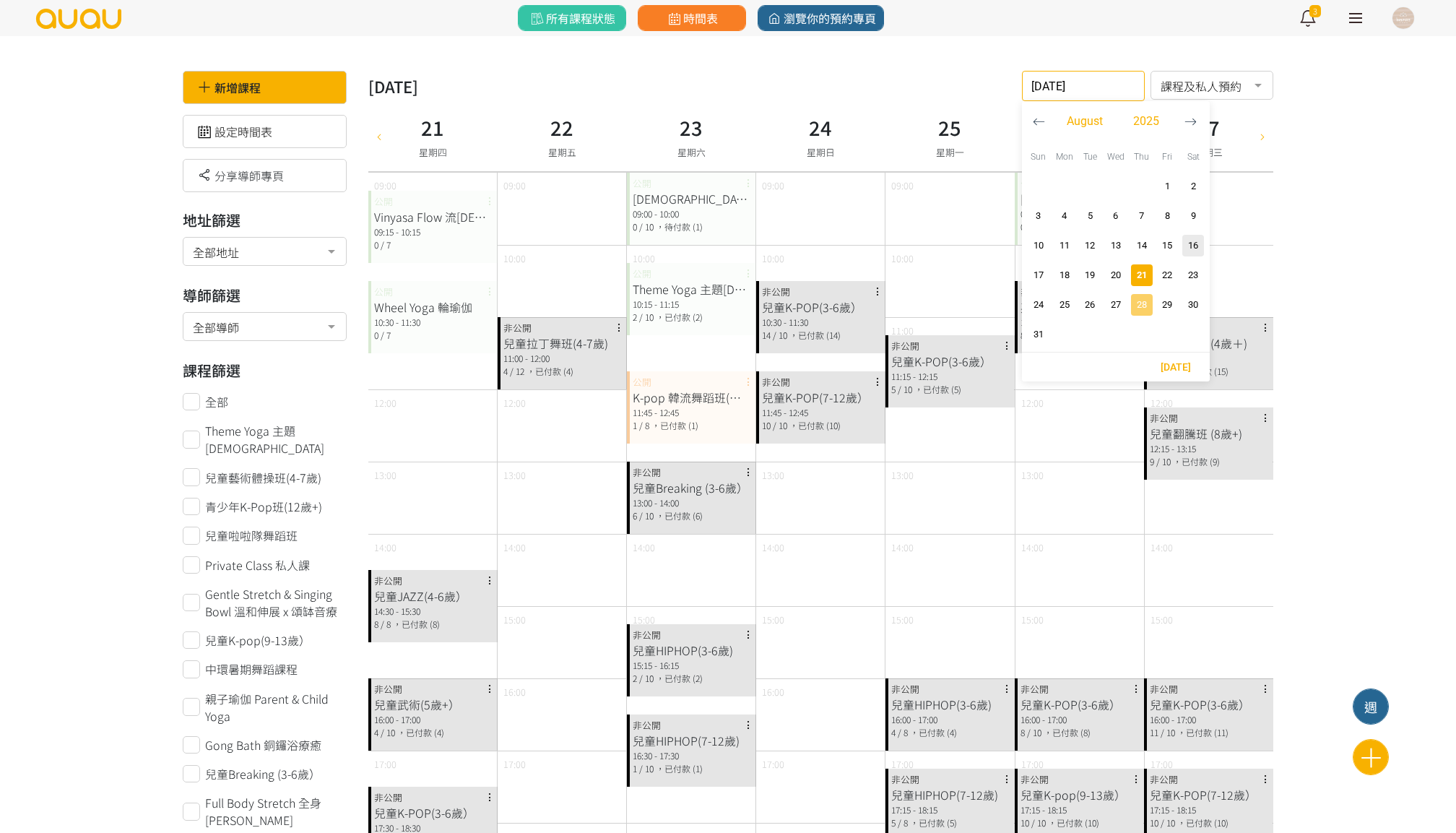
click at [1139, 300] on span "28" at bounding box center [1141, 304] width 18 height 14
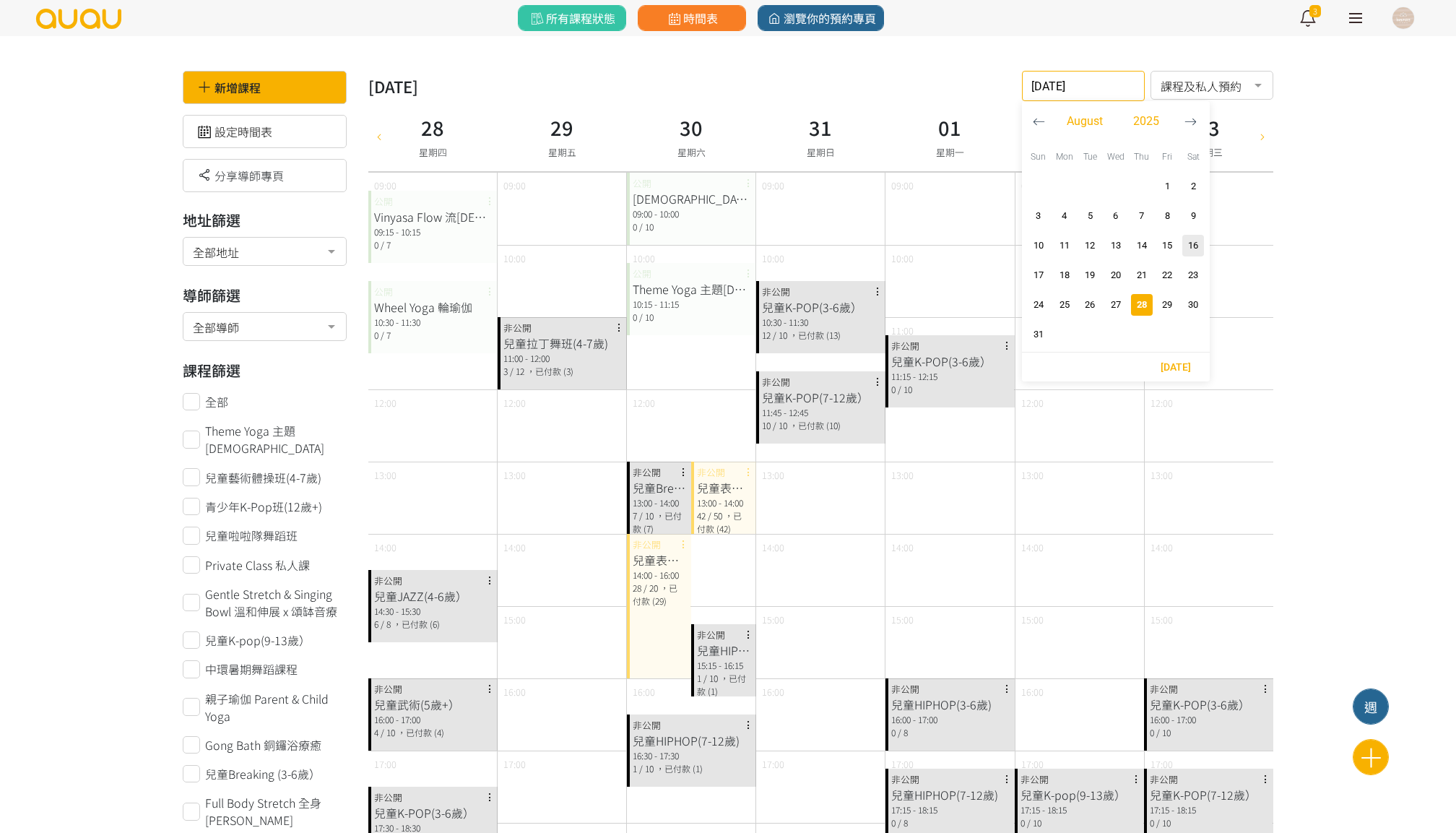
click at [1088, 71] on input "[DATE]" at bounding box center [1082, 86] width 122 height 30
click at [1135, 268] on span "21" at bounding box center [1141, 275] width 18 height 14
type input "[DATE]"
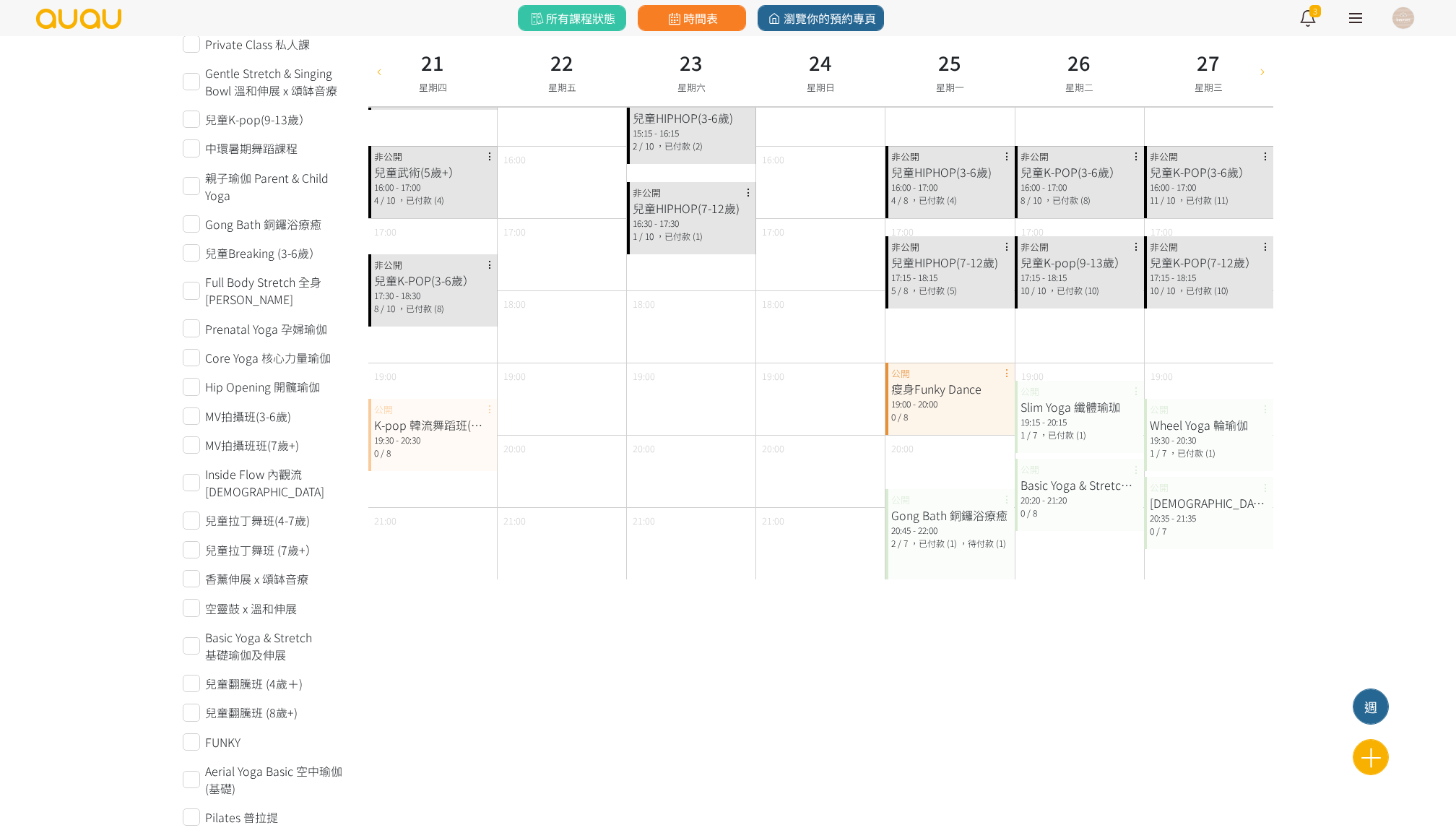
scroll to position [551, 0]
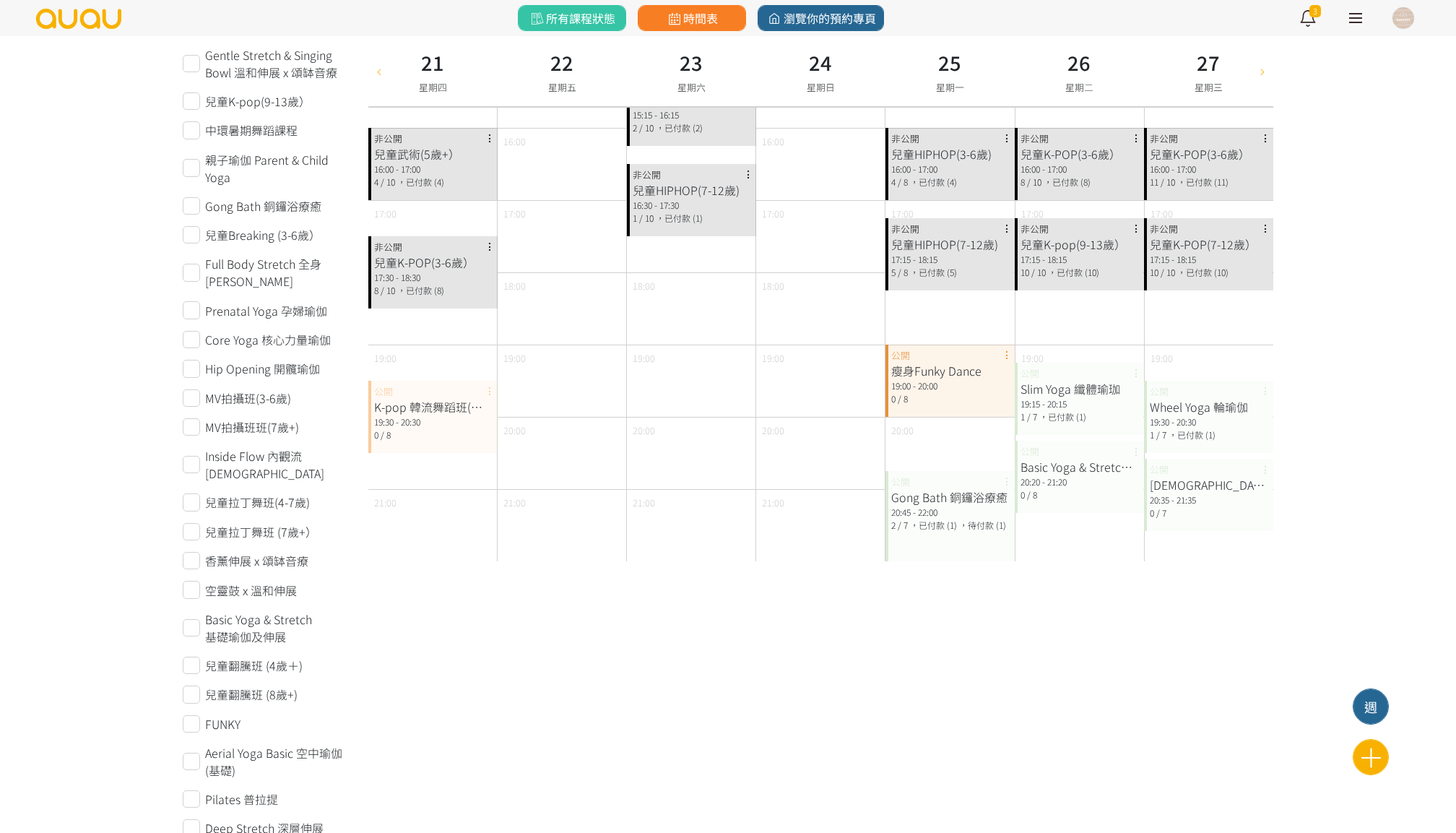
click at [482, 411] on div "K-pop 韓流舞蹈班(基礎)" at bounding box center [433, 407] width 118 height 18
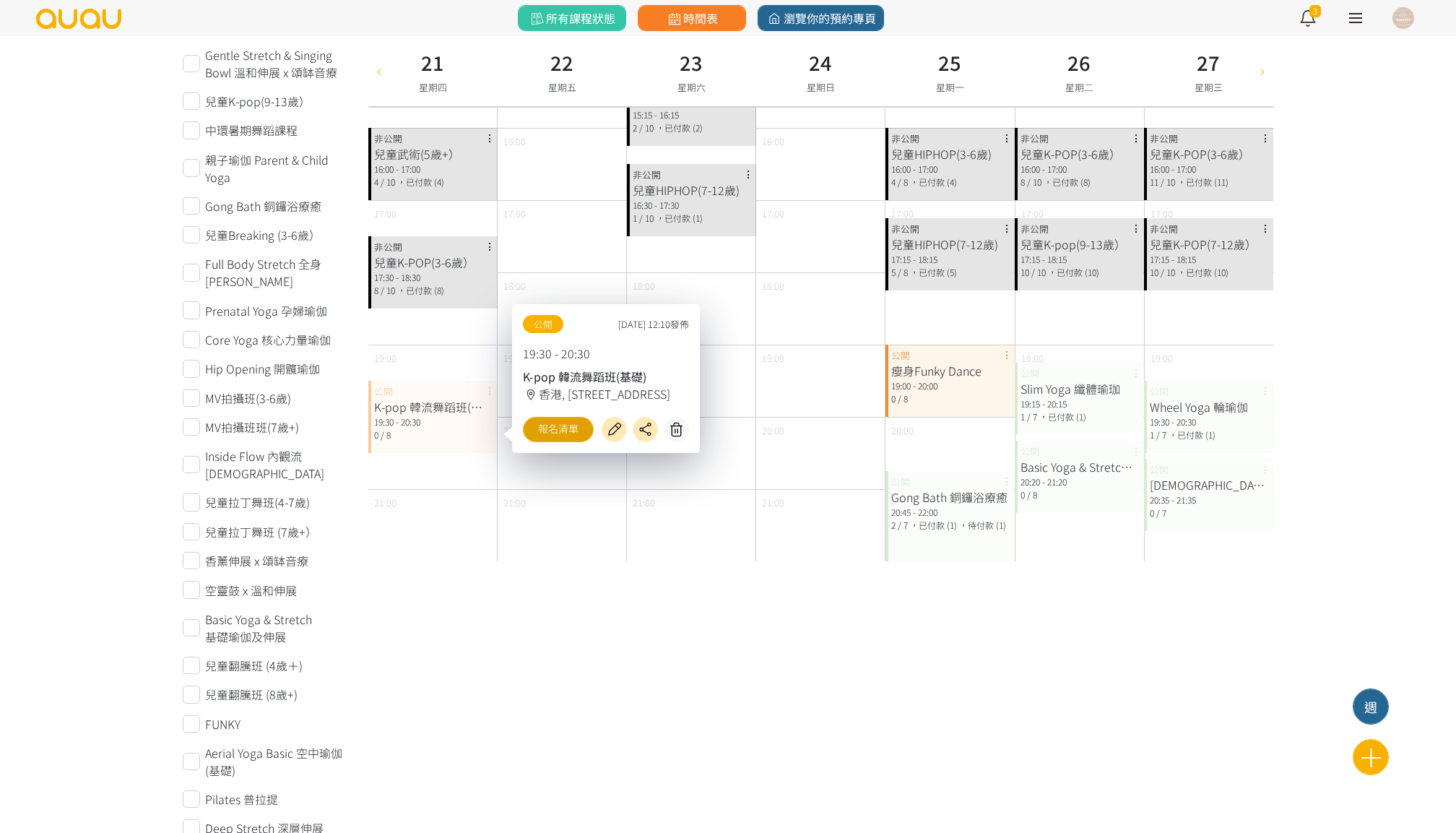
click at [535, 424] on link "報名清單" at bounding box center [558, 429] width 71 height 25
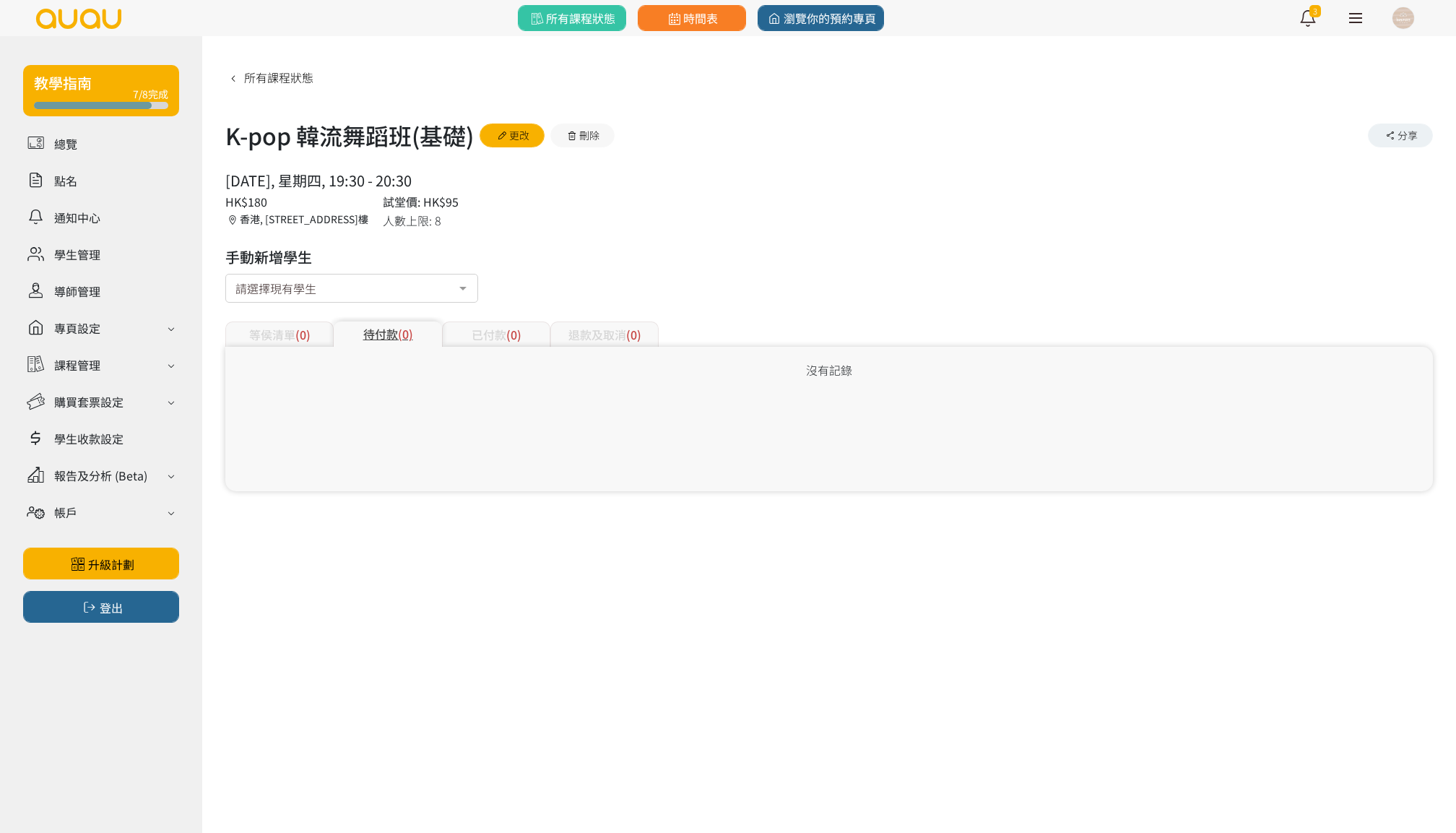
drag, startPoint x: 222, startPoint y: 138, endPoint x: 446, endPoint y: 182, distance: 228.3
click at [446, 182] on div "所有課程狀態 K-pop 韓流舞蹈班(基礎) 更改 刪除 分享 2025/08/21, 星期四, 19:30 - 20:30 人數上限: 8 HK$180 試…" at bounding box center [828, 275] width 1253 height 477
